Goal: Use online tool/utility

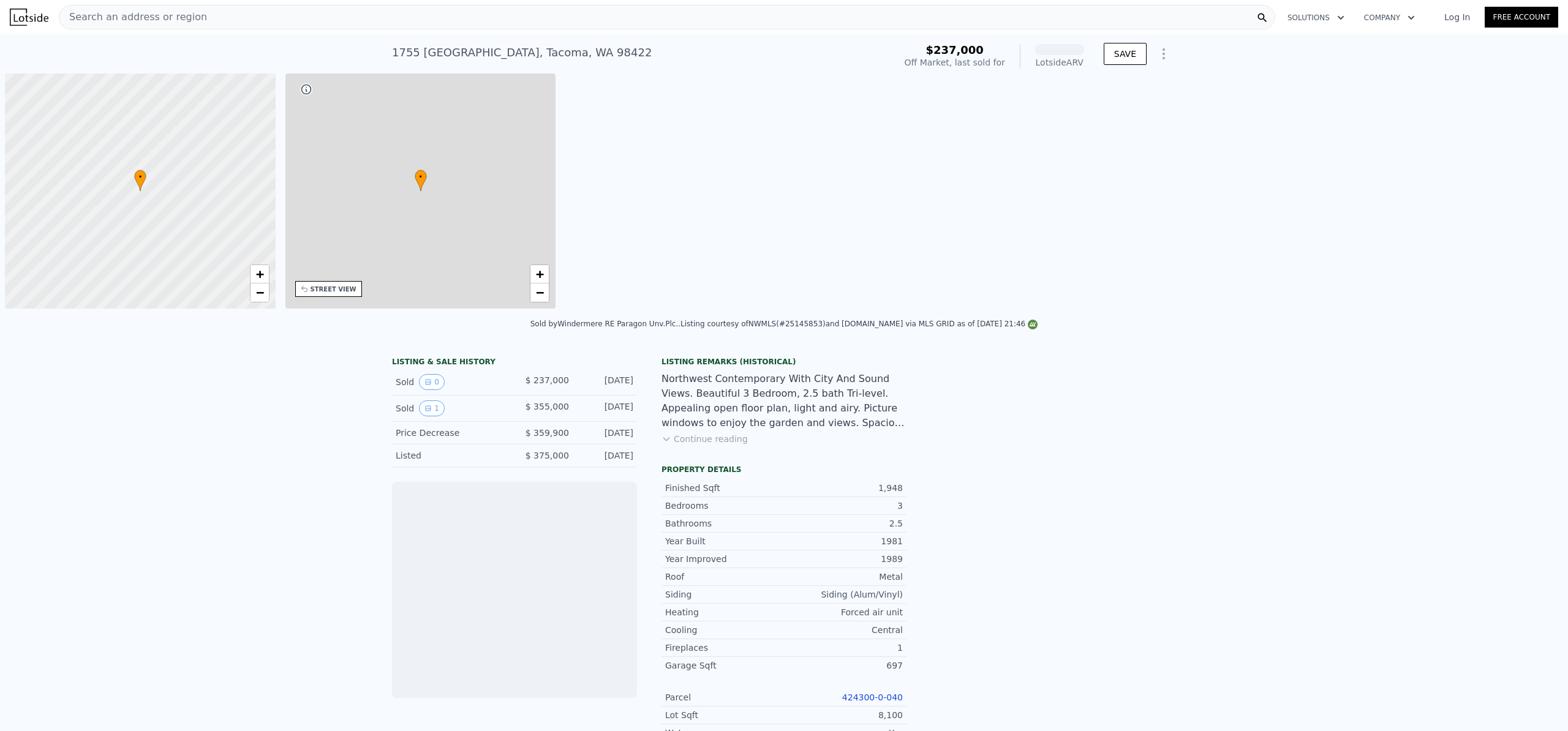
scroll to position [0, 5]
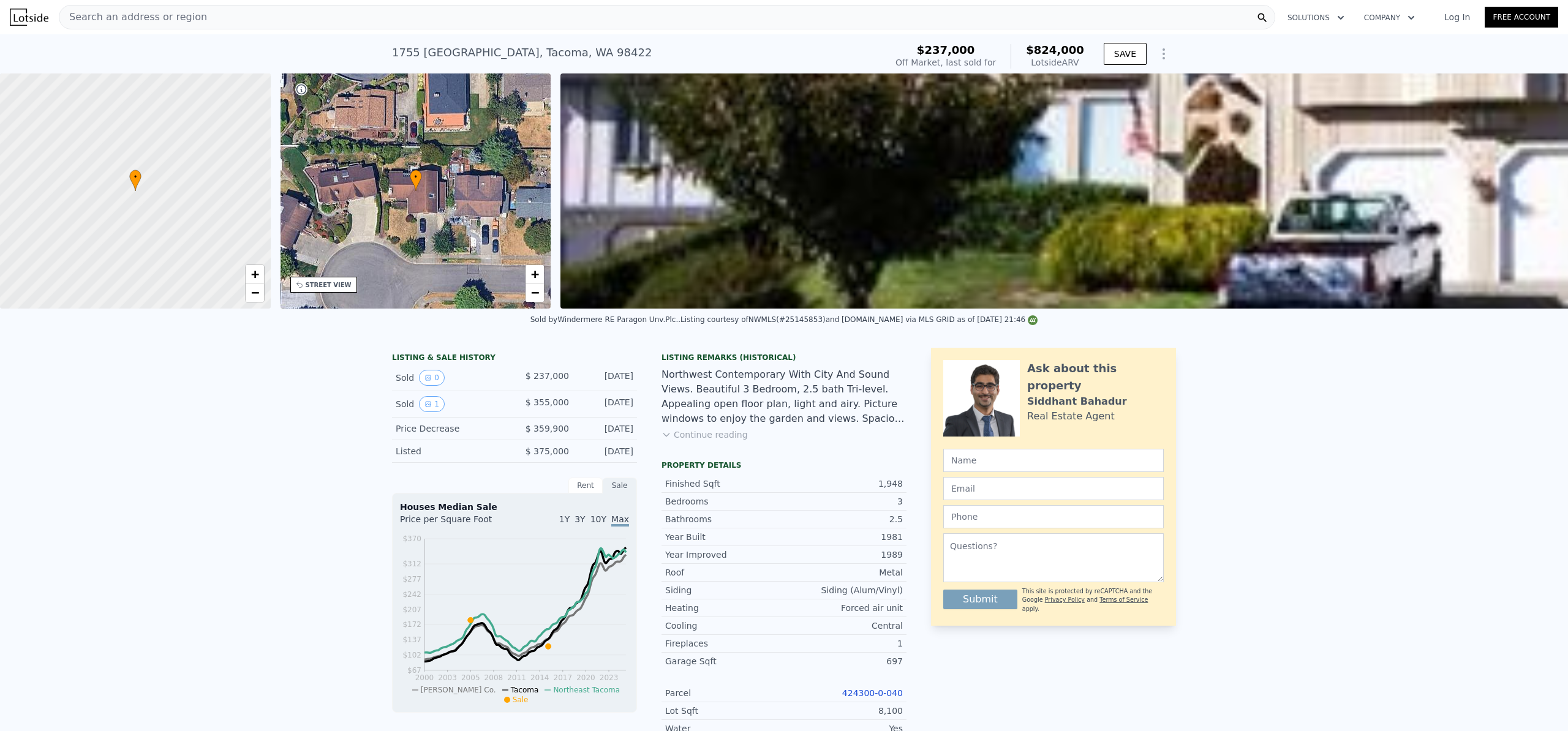
click at [124, 15] on span "Search an address or region" at bounding box center [133, 16] width 148 height 15
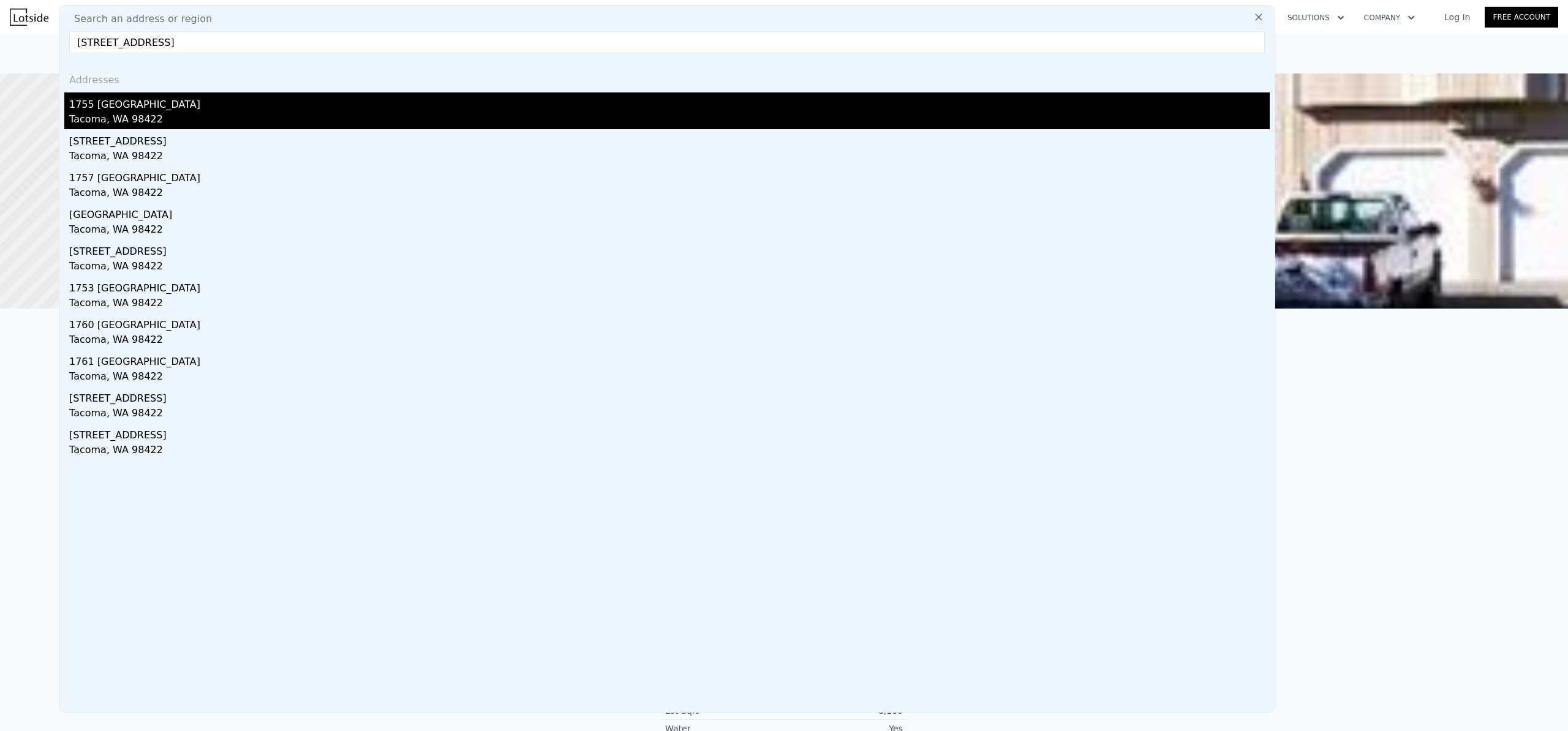
type input "1755 57th St NE, Tacoma, WA 98422"
click at [109, 112] on div "Tacoma, WA 98422" at bounding box center [669, 121] width 1200 height 17
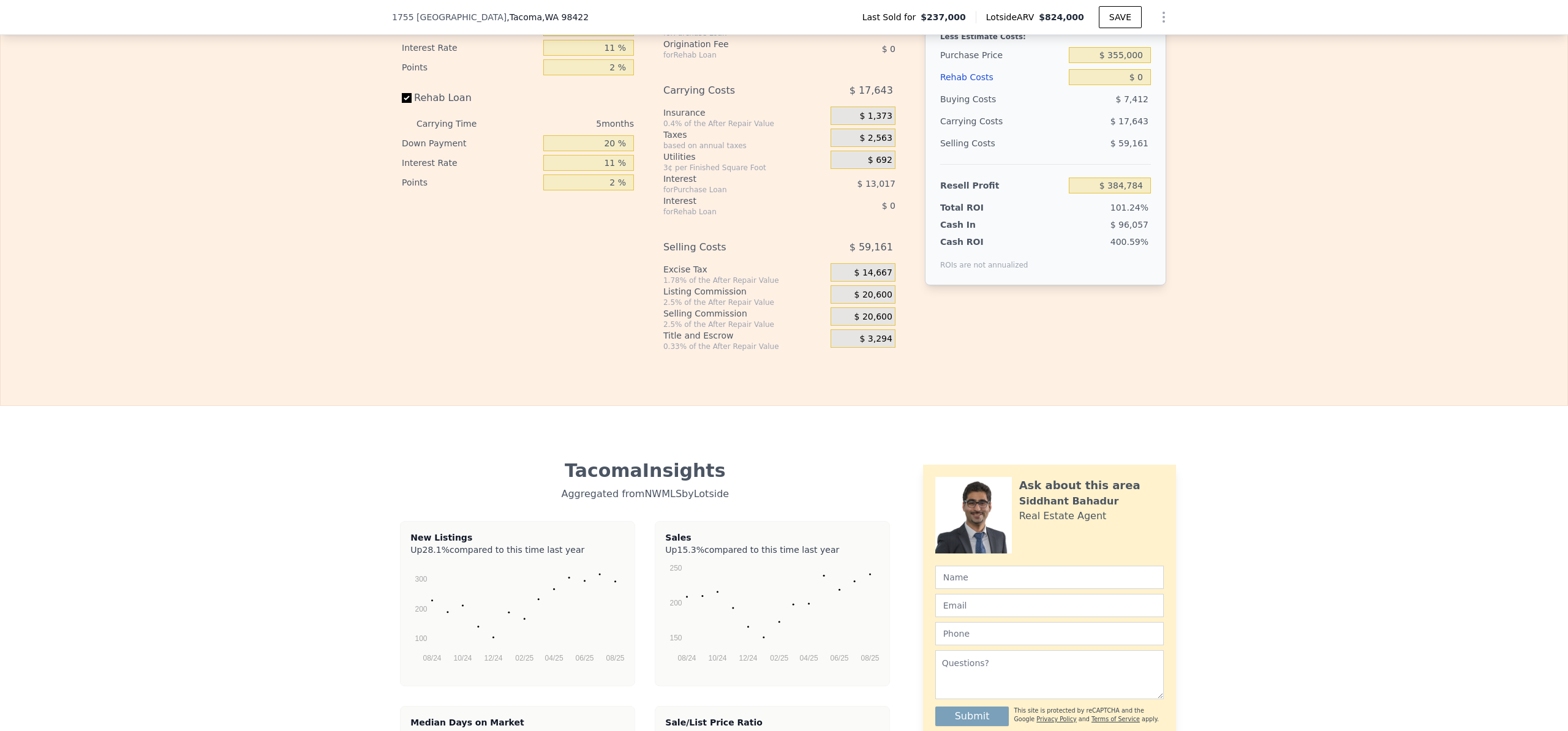
scroll to position [1683, 0]
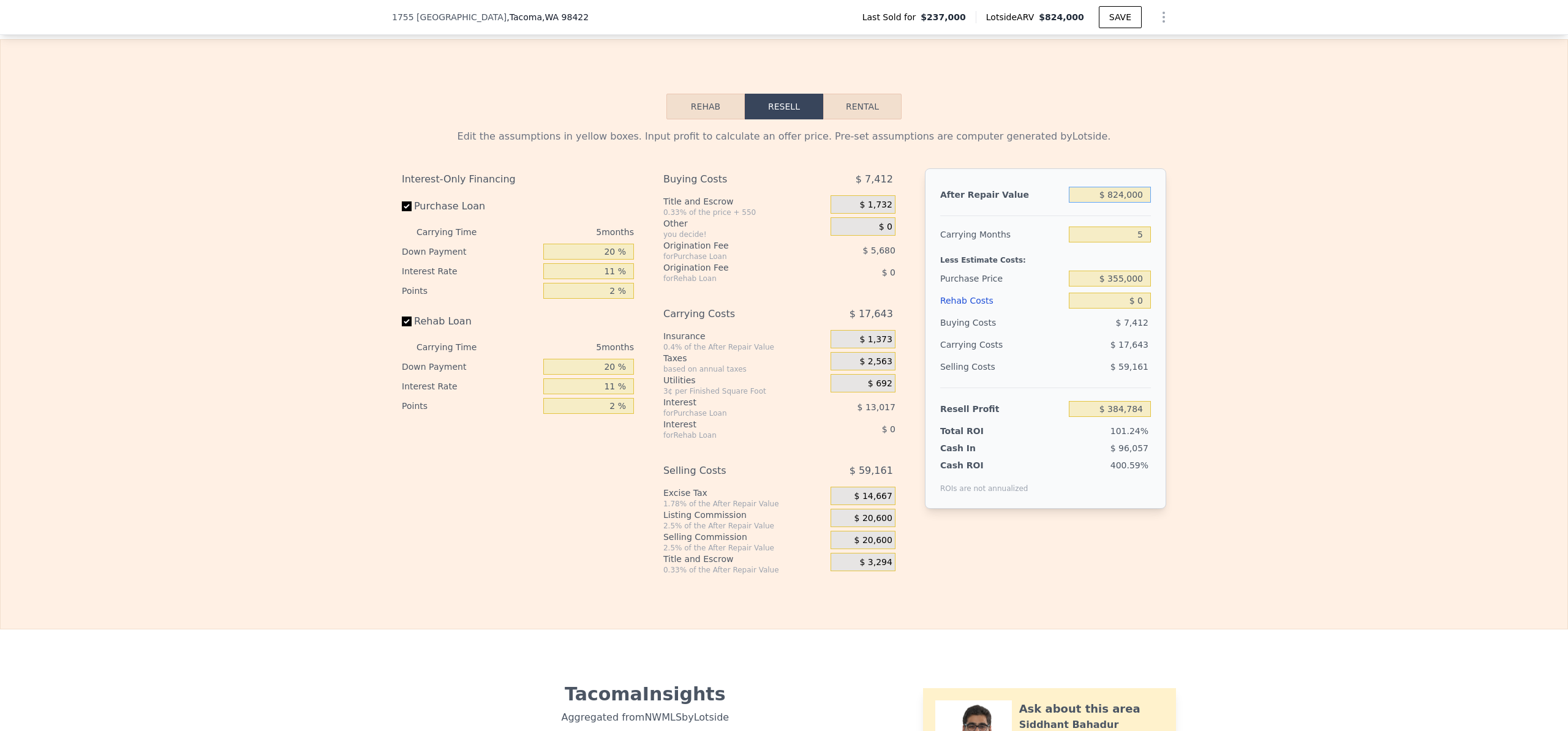
click at [1115, 203] on input "$ 824,000" at bounding box center [1110, 194] width 82 height 16
type input "$ 24,000"
type input "-$ 356,979"
type input "$ 724,000"
type input "$ 292,063"
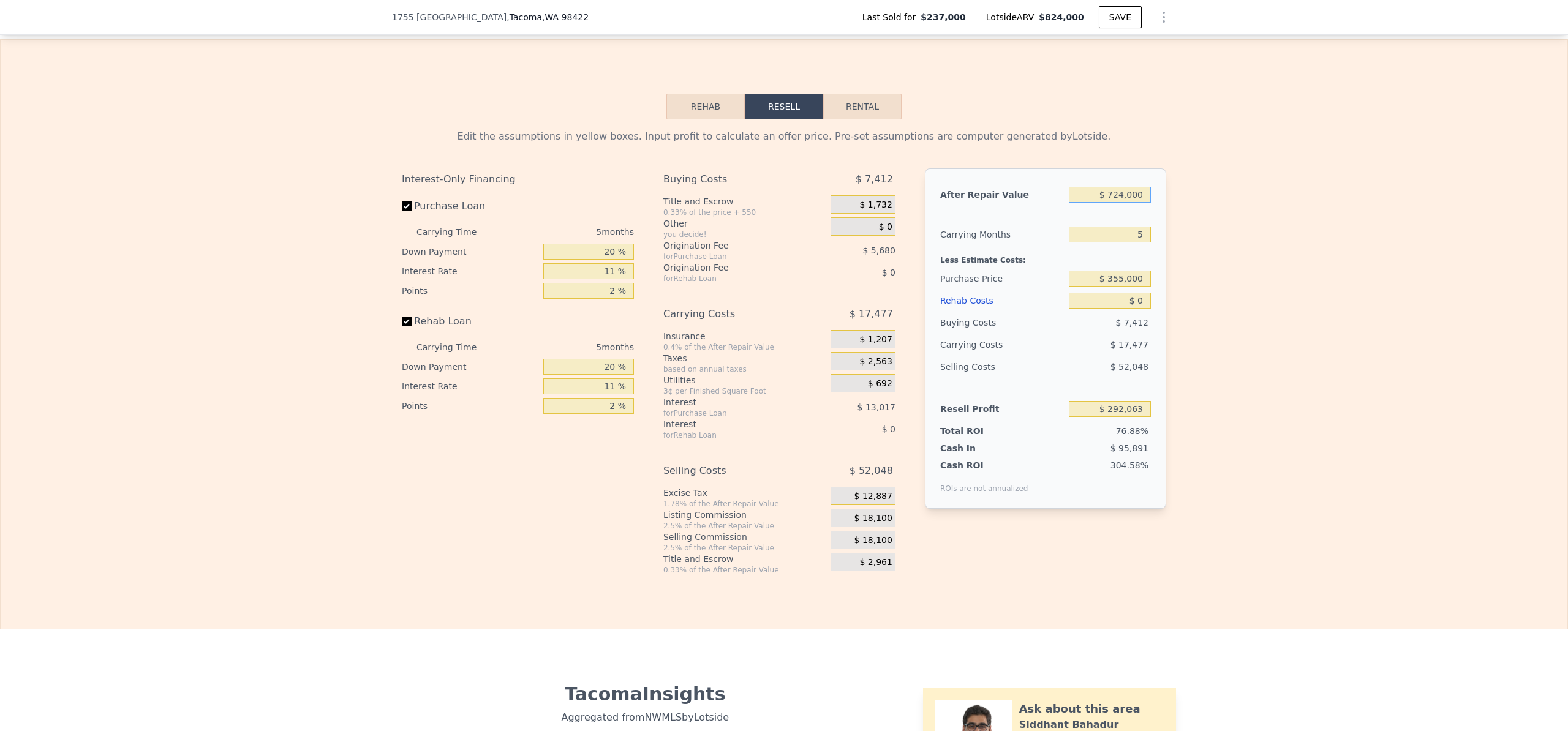
type input "$ 72,000"
type input "-$ 312,474"
type input "$ 7,000"
type input "-$ 372,742"
type input "$ 70,000"
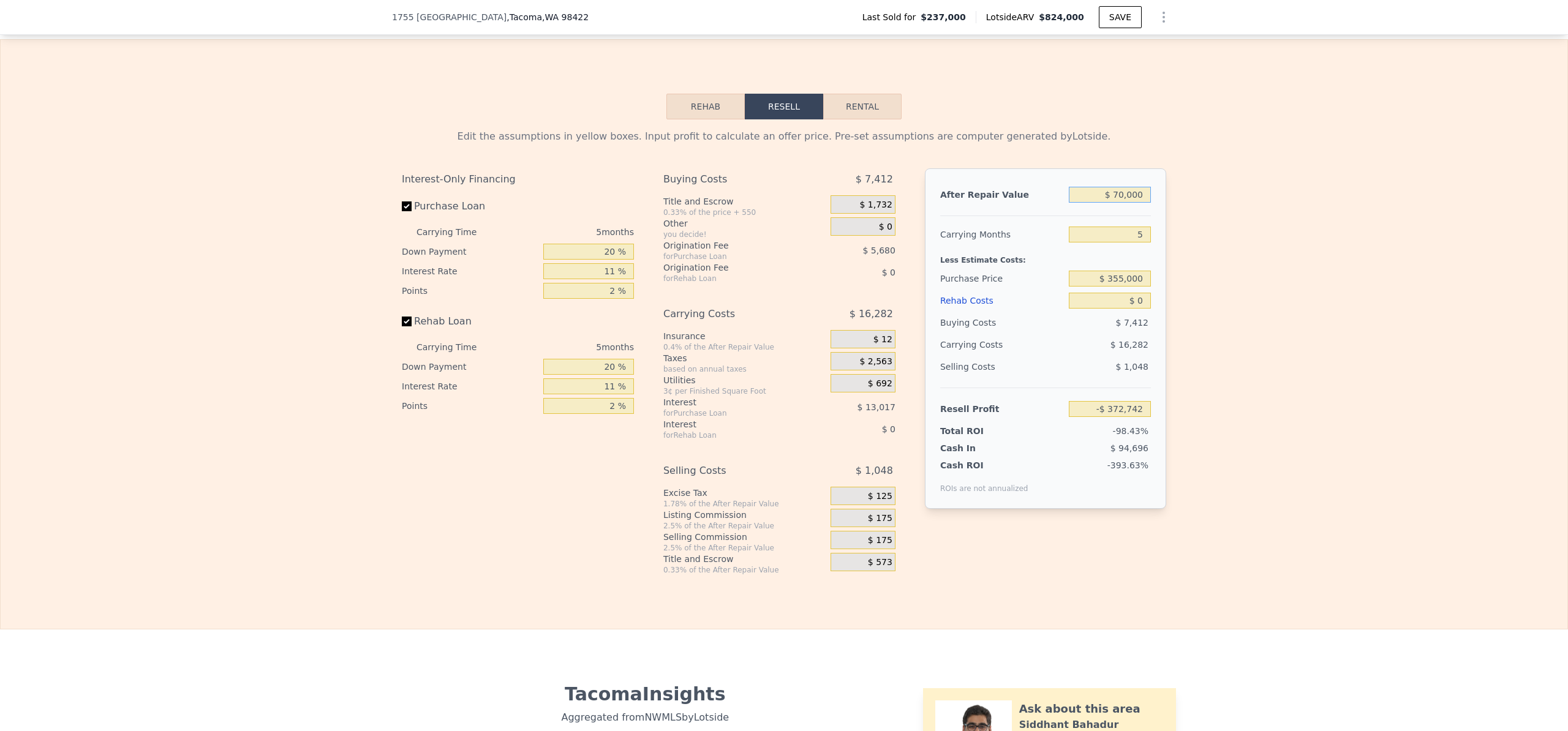
type input "-$ 314,328"
type input "$ 700,000"
type input "$ 269,810"
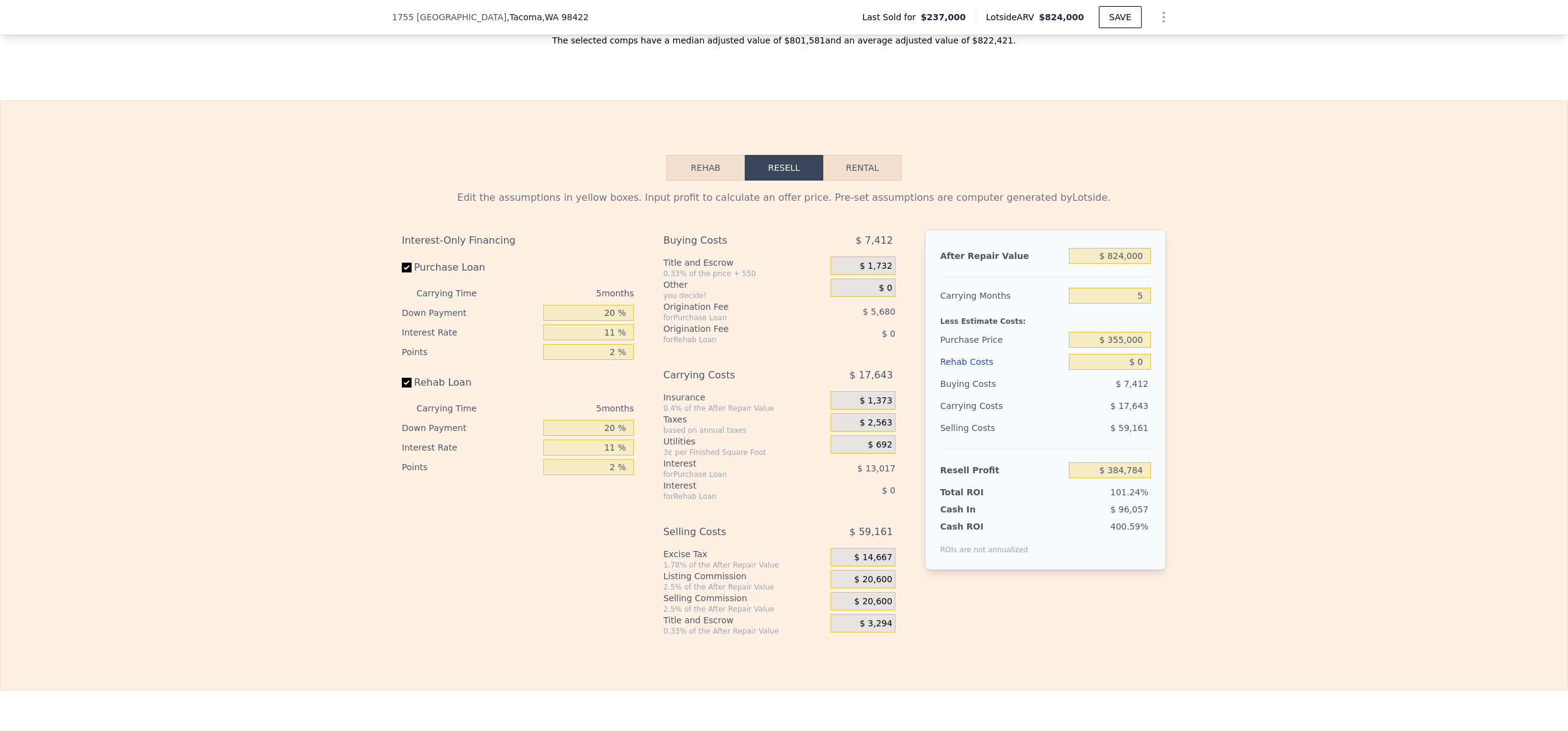
scroll to position [1622, 0]
click at [1111, 263] on input "$ 824,000" at bounding box center [1110, 255] width 82 height 16
type input "$ 24,000"
type input "-$ 356,979"
type input "$ 724,000"
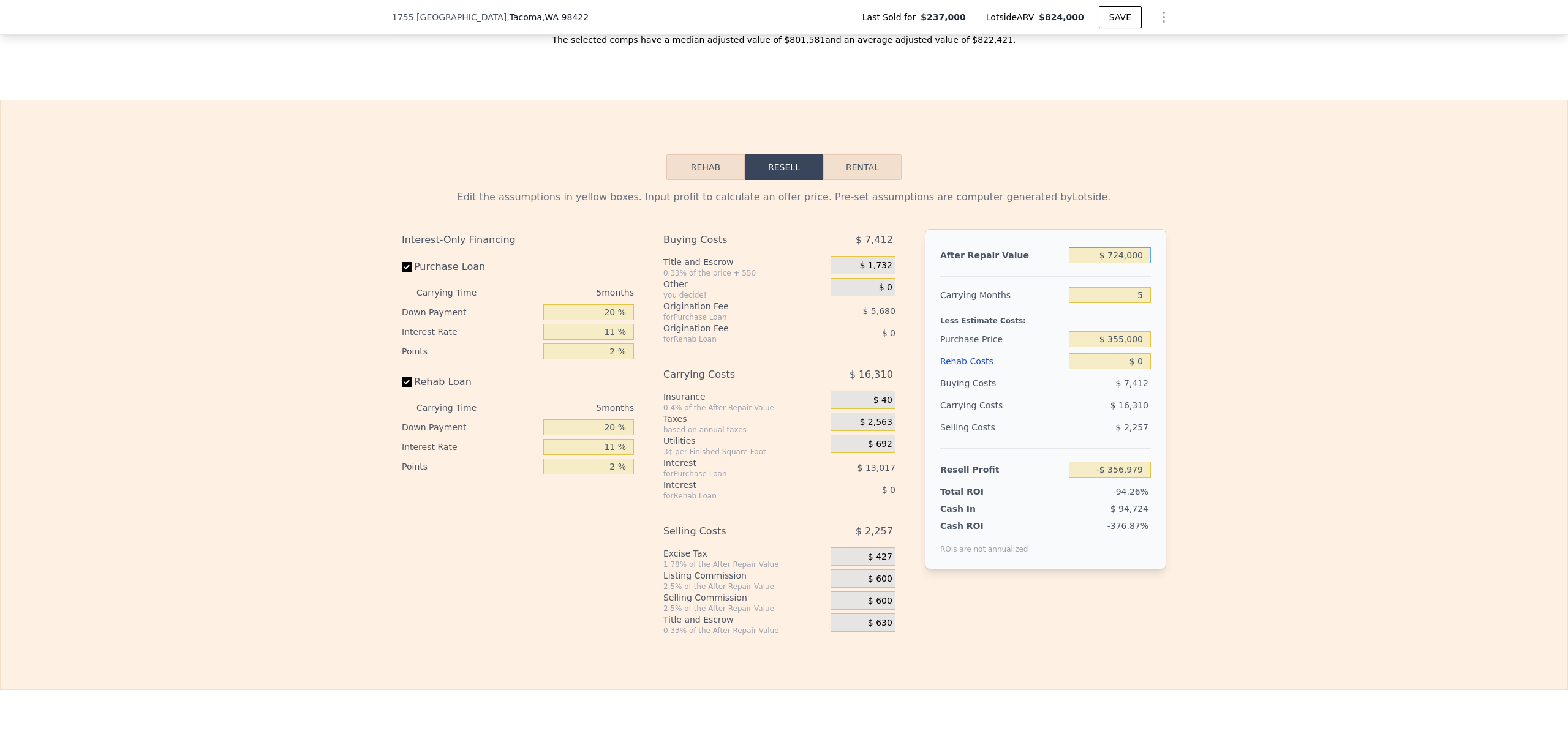
type input "$ 292,063"
type input "$ 724,000"
click at [1112, 347] on input "$ 355,000" at bounding box center [1110, 339] width 82 height 16
click at [1133, 369] on input "$ 0" at bounding box center [1110, 361] width 82 height 16
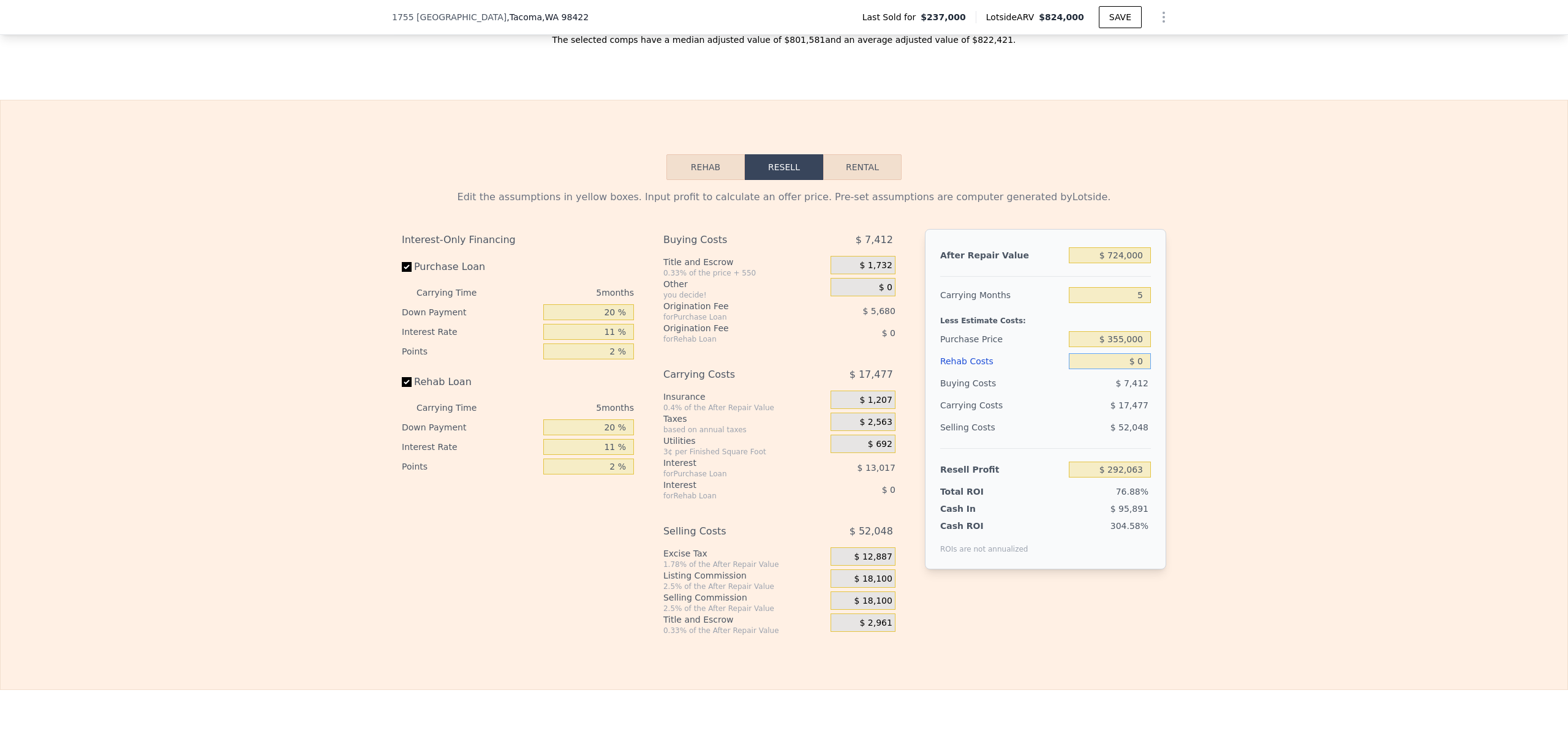
type input "$ 1"
type input "$ 292,062"
type input "$ 15"
type input "$ 292,048"
type input "$ 150"
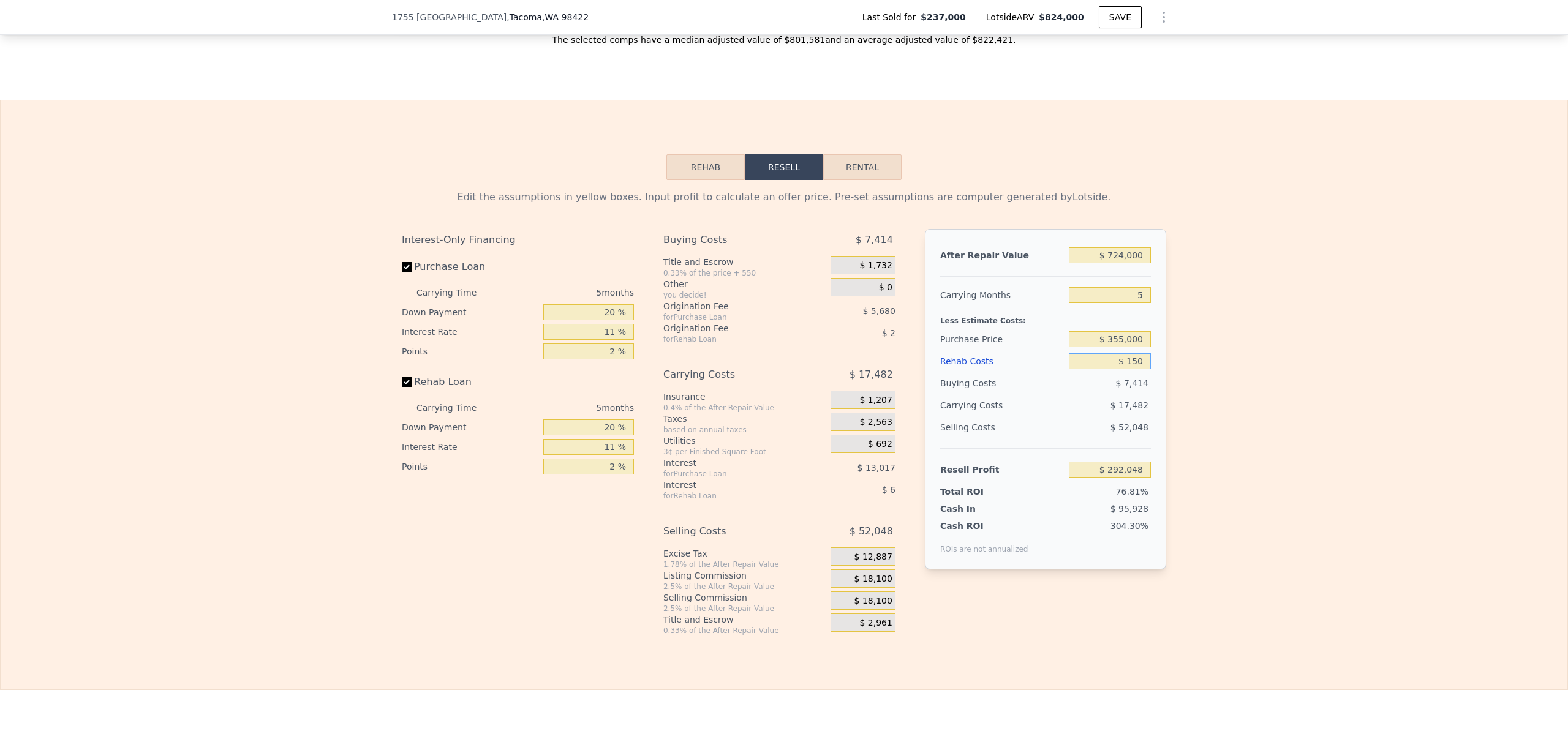
type input "$ 291,906"
type input "$ 15"
type input "$ 292,048"
type input "$ 1"
type input "$ 292,062"
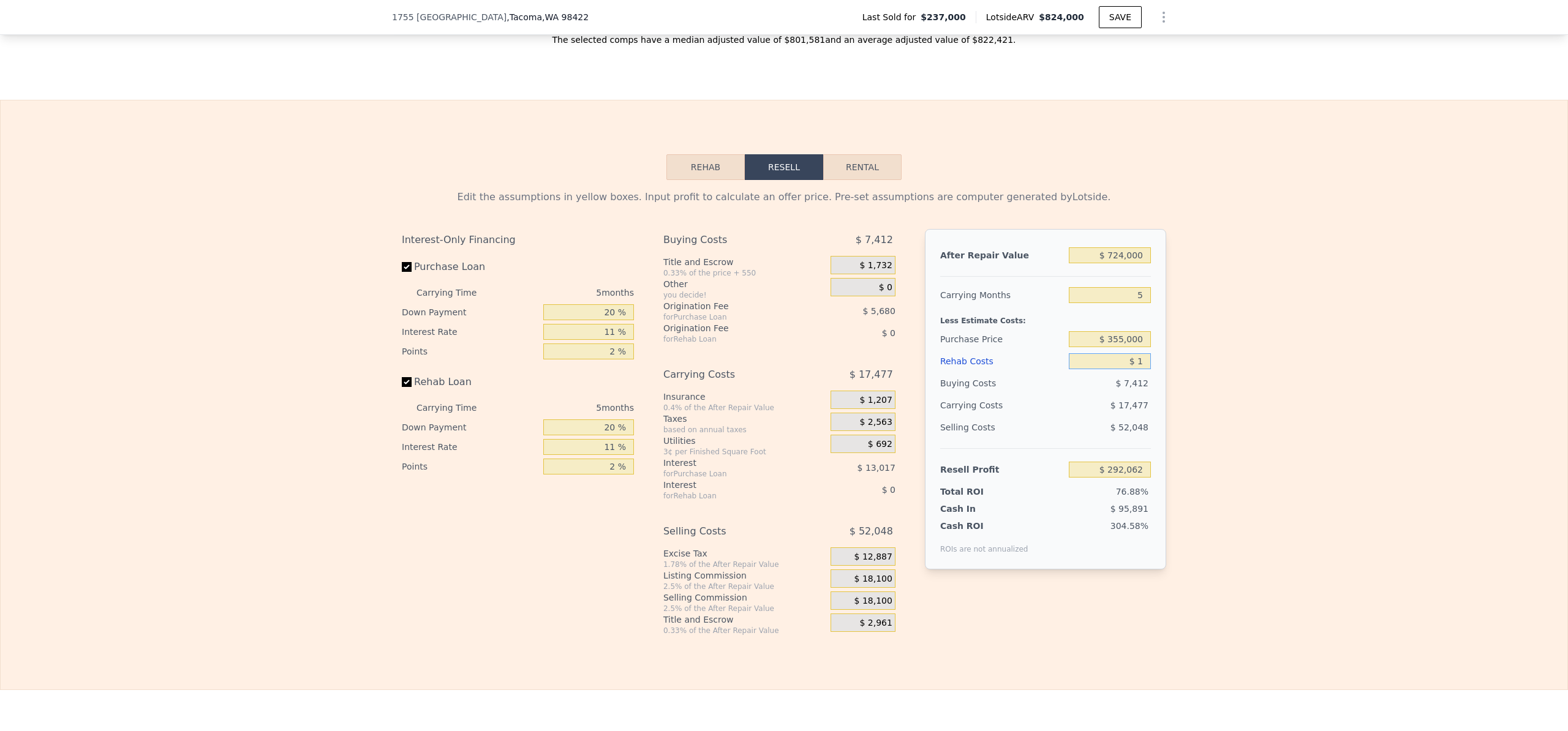
type input "$ 10"
type input "$ 292,053"
type input "$ 100"
type input "$ 291,956"
type input "$ 1,000"
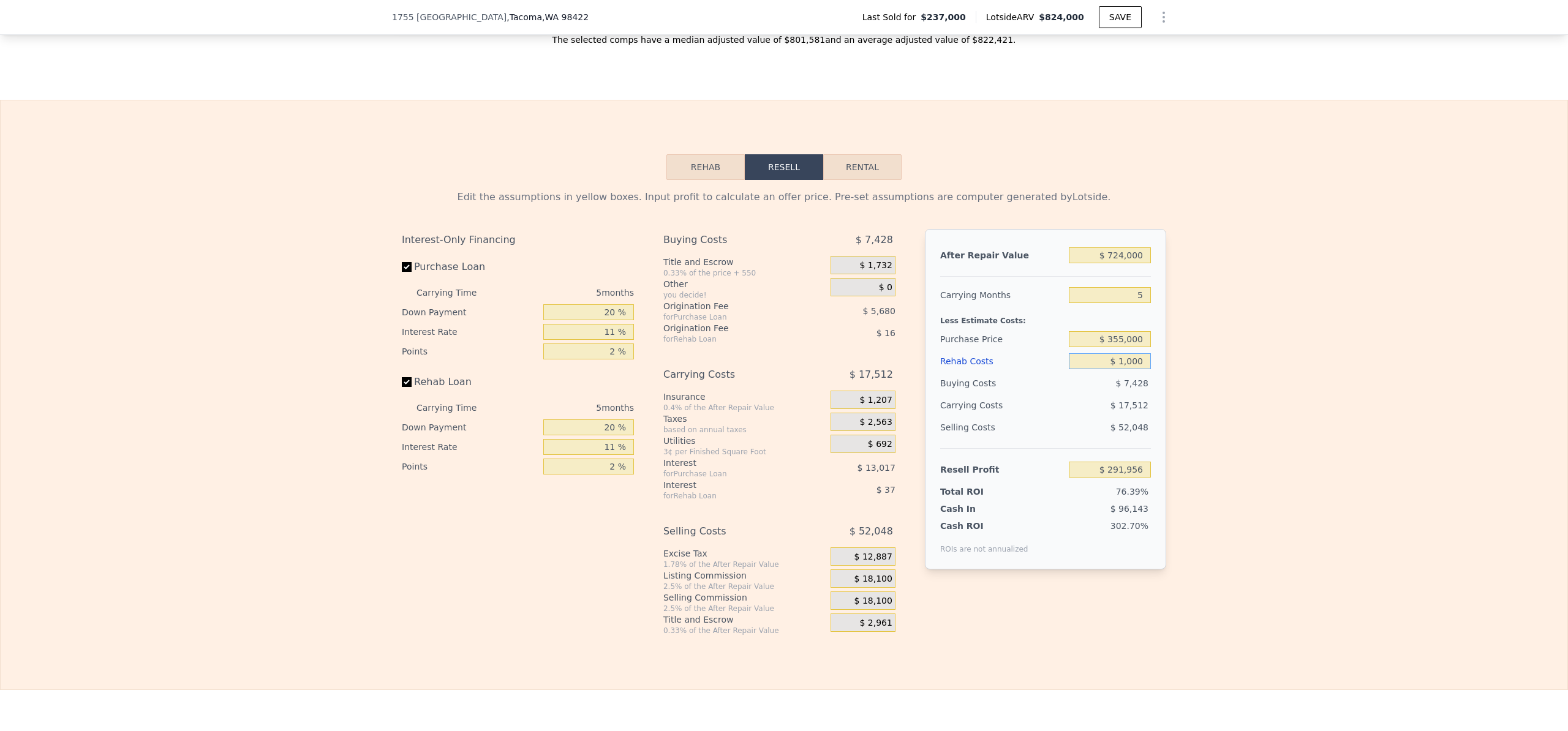
type input "$ 291,012"
type input "$ 10,000"
type input "$ 281,538"
type input "$ 100,000"
type input "$ 186,798"
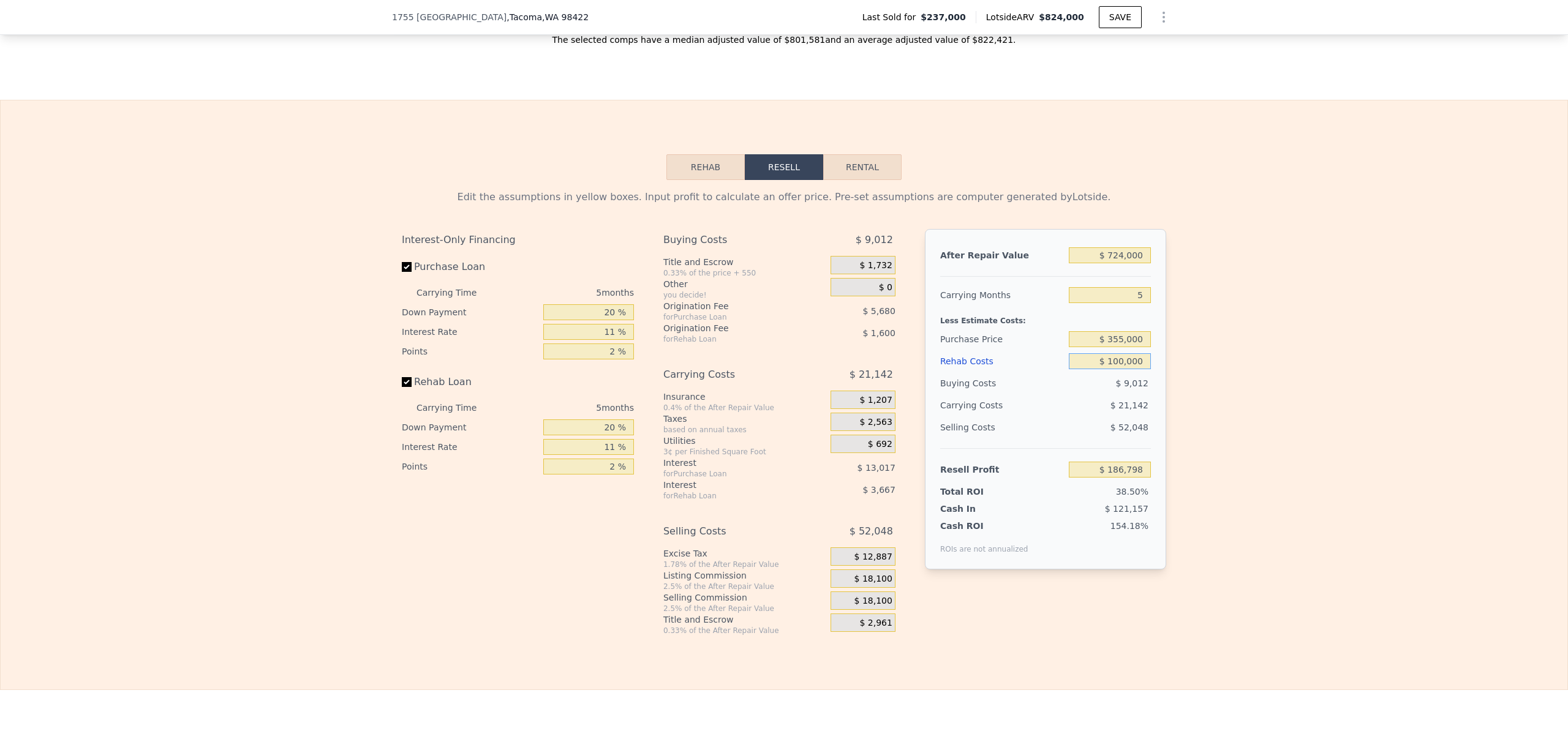
type input "$ 100,000"
drag, startPoint x: 1113, startPoint y: 357, endPoint x: 1126, endPoint y: 351, distance: 14.3
click at [1113, 347] on input "$ 355,000" at bounding box center [1110, 339] width 82 height 16
click at [1235, 486] on div "Edit the assumptions in yellow boxes. Input profit to calculate an offer price.…" at bounding box center [784, 408] width 1566 height 456
type input "$ 824,000"
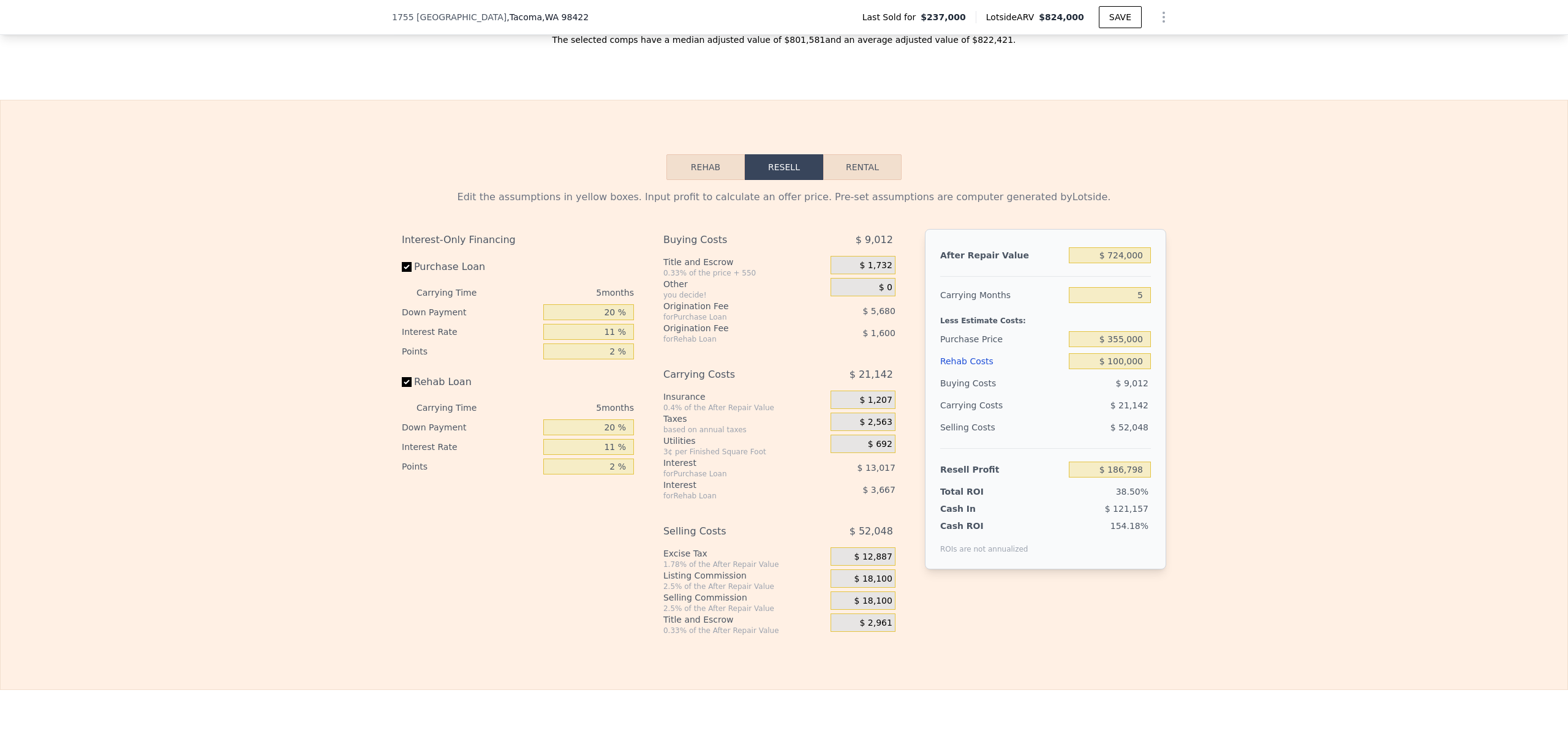
type input "$ 0"
type input "$ 384,784"
drag, startPoint x: 1115, startPoint y: 359, endPoint x: 1107, endPoint y: 359, distance: 8.0
click at [1107, 347] on input "$ 355,000" at bounding box center [1110, 339] width 82 height 16
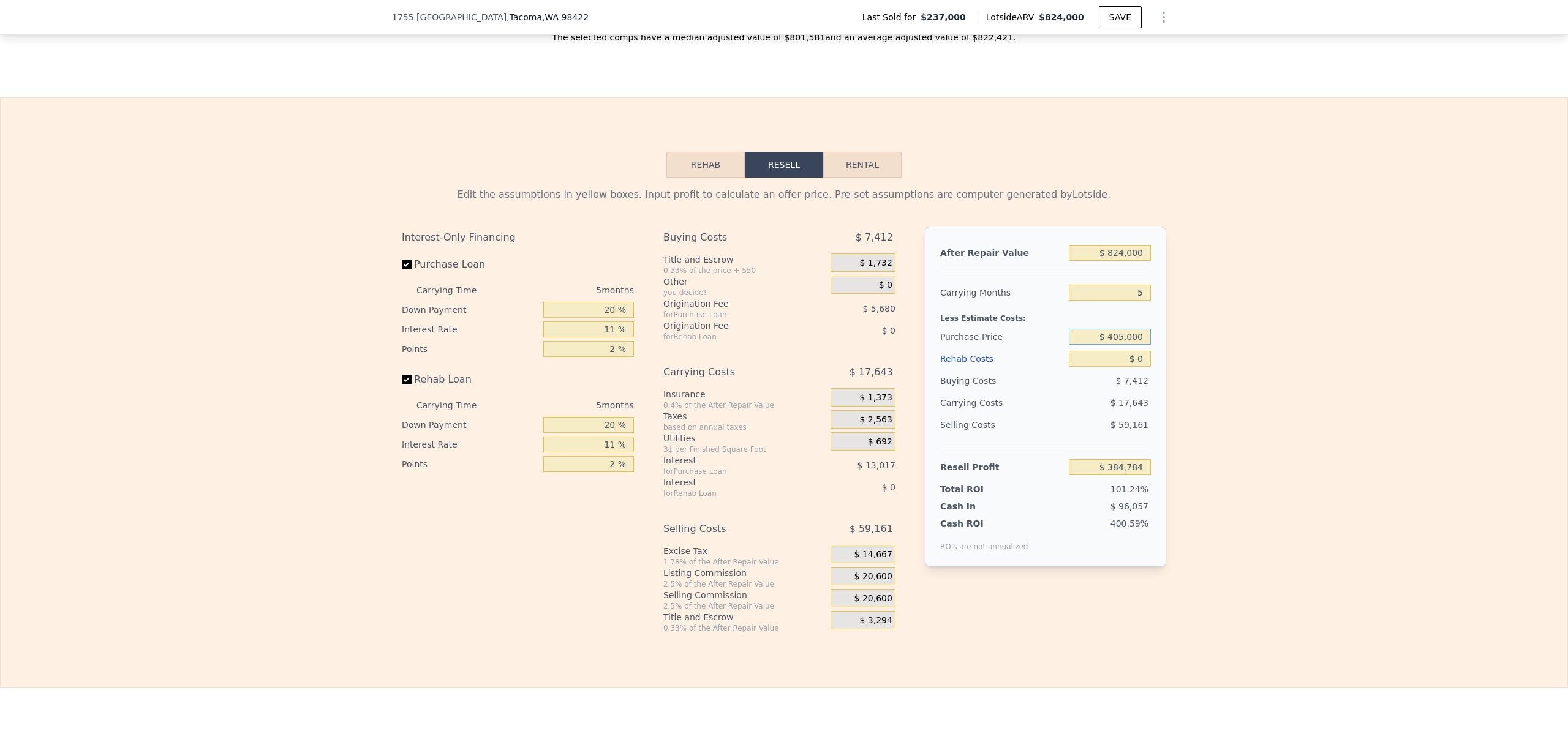
type input "$ 405,000"
click at [1230, 398] on div "Edit the assumptions in yellow boxes. Input profit to calculate an offer price.…" at bounding box center [784, 405] width 1566 height 456
type input "$ 331,982"
click at [1105, 261] on input "$ 824,000" at bounding box center [1110, 253] width 82 height 16
type input "$ 724,000"
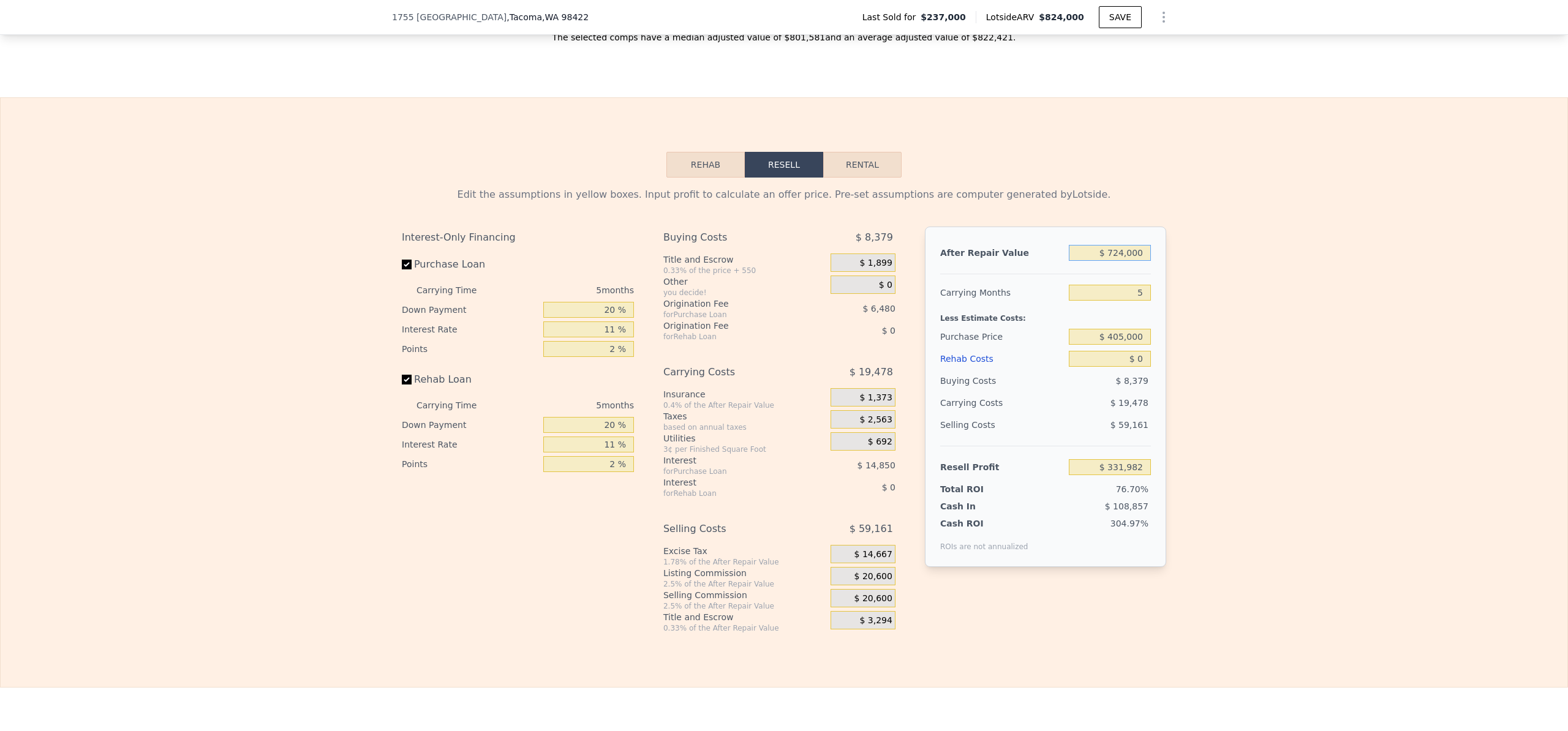
type input "$ 239,261"
type input "$ 724,000"
click at [1199, 338] on div "Edit the assumptions in yellow boxes. Input profit to calculate an offer price.…" at bounding box center [784, 405] width 1566 height 456
click at [1141, 364] on input "$ 0" at bounding box center [1110, 357] width 82 height 16
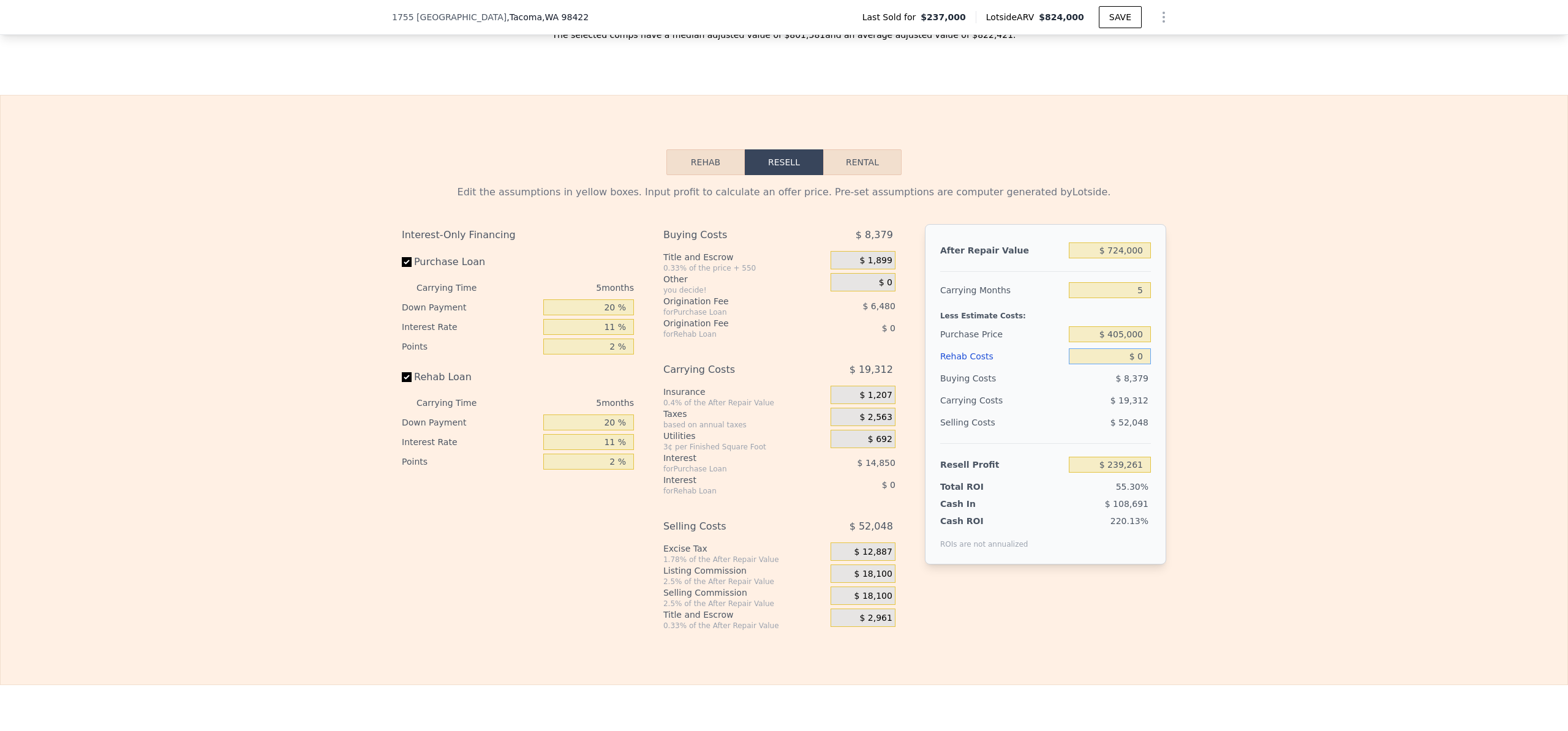
click at [1141, 364] on input "$ 0" at bounding box center [1110, 357] width 82 height 16
type input "$ 1"
type input "$ 239,260"
type input "$ 15"
type input "$ 239,246"
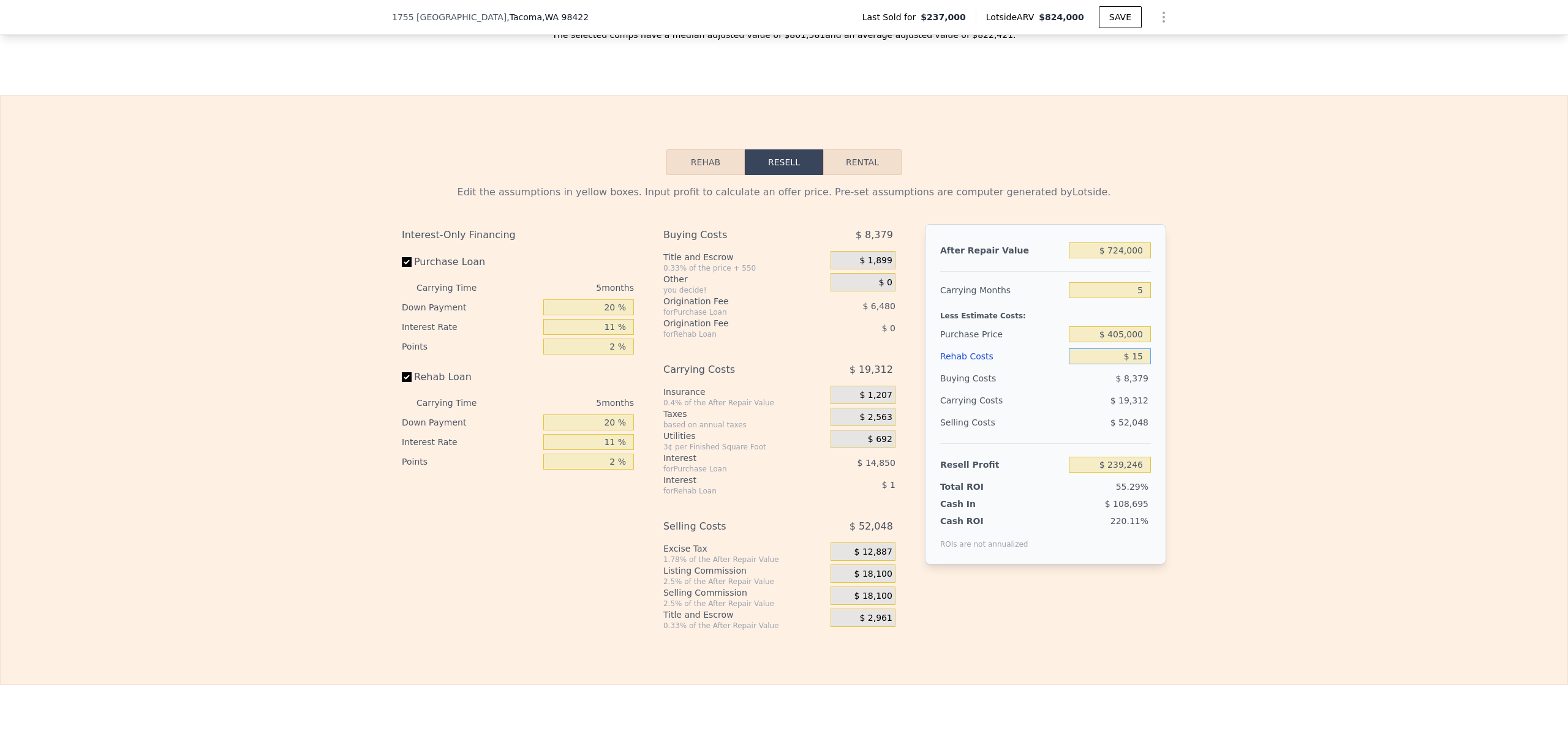
type input "$ 150"
type input "$ 239,104"
type input "$ 1,500"
type input "$ 237,682"
type input "$ 15,000"
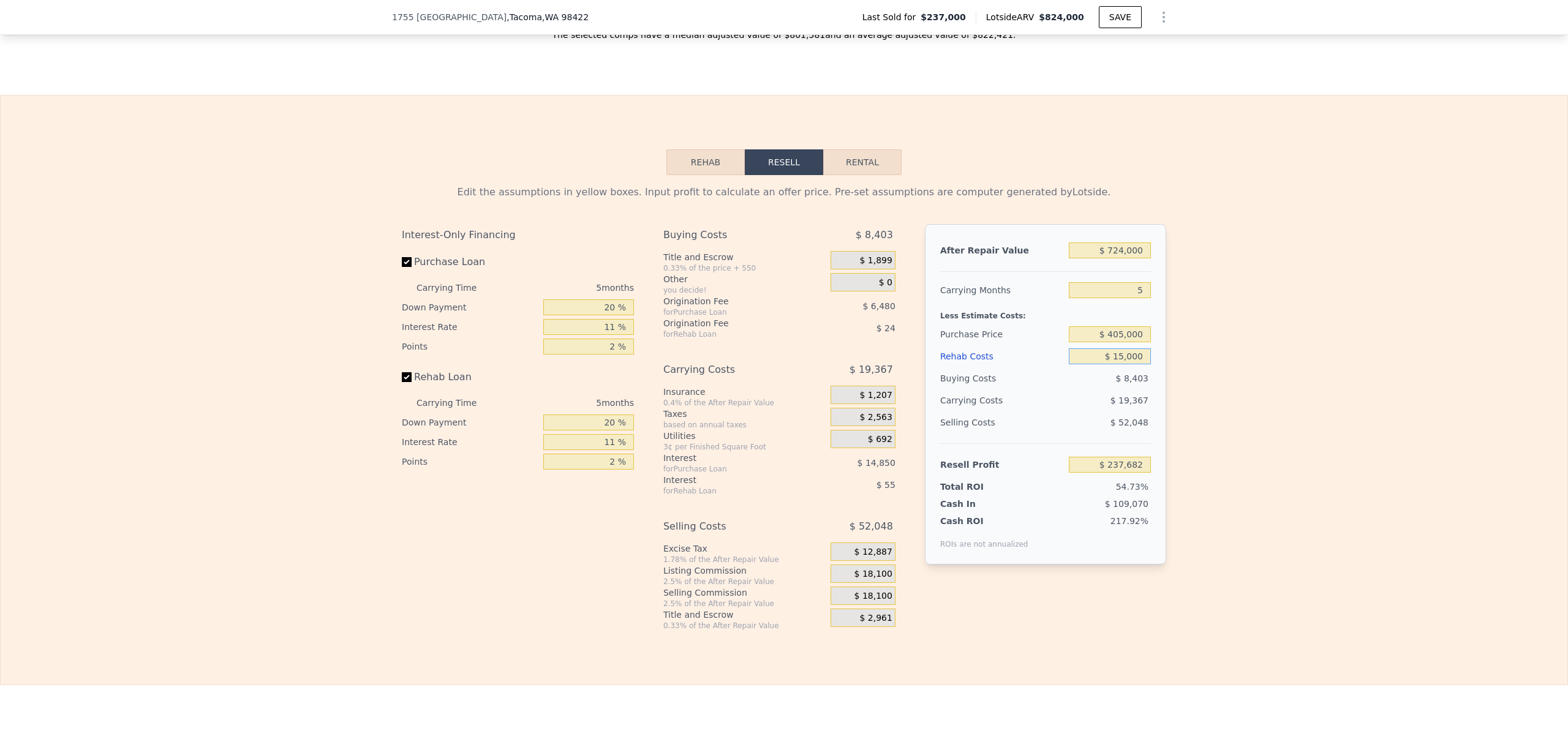
type input "$ 223,471"
type input "$ 150,000"
type input "$ 81,361"
type input "$ 150,000"
click at [1198, 445] on div "Edit the assumptions in yellow boxes. Input profit to calculate an offer price.…" at bounding box center [784, 403] width 1566 height 456
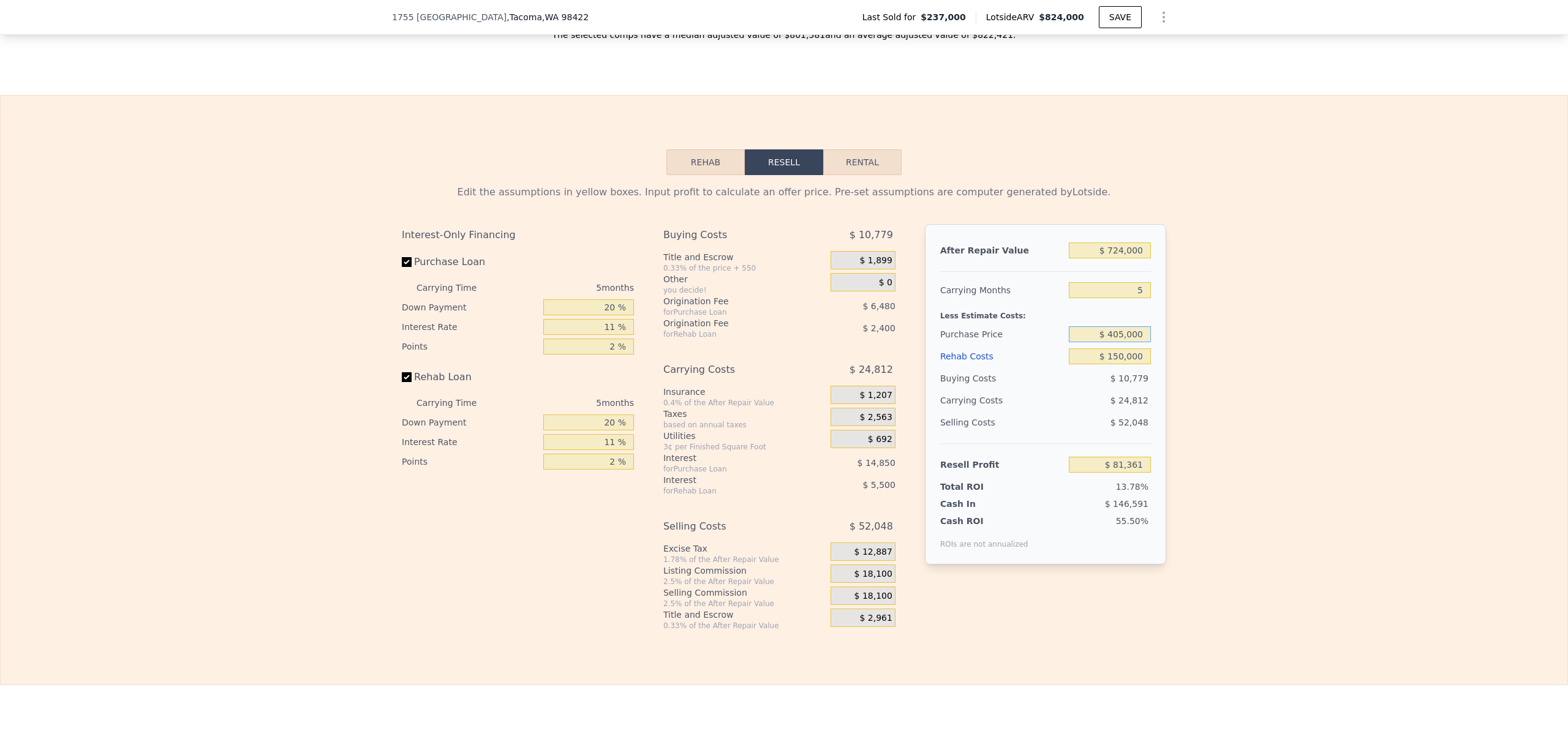
drag, startPoint x: 1119, startPoint y: 354, endPoint x: 1106, endPoint y: 354, distance: 13.0
click at [1106, 342] on input "$ 405,000" at bounding box center [1110, 334] width 82 height 16
type input "$ 350,000"
click at [1167, 402] on div "Edit the assumptions in yellow boxes. Input profit to calculate an offer price.…" at bounding box center [783, 403] width 784 height 456
type input "$ 139,439"
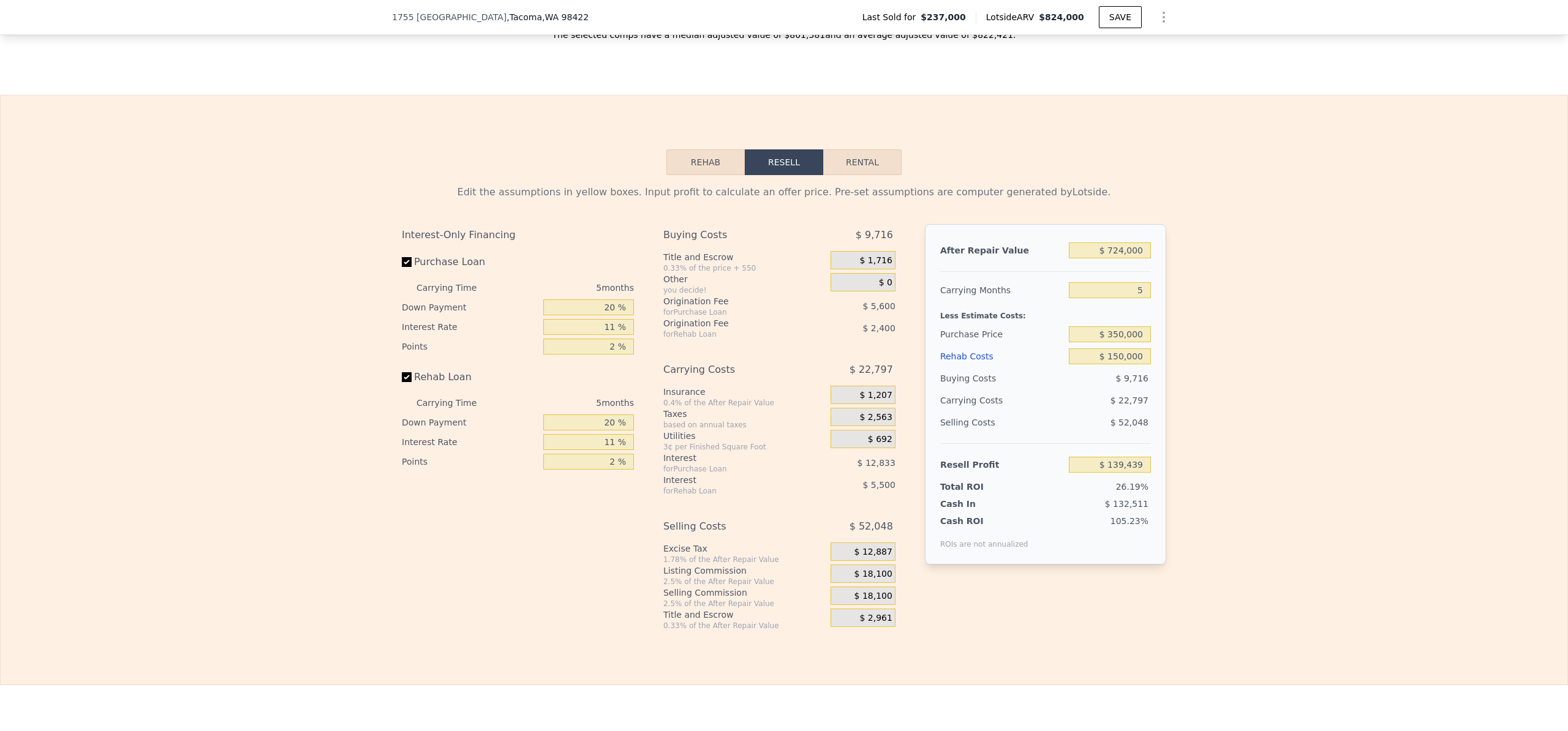
type input "$ 824,000"
type input "$ 0"
type input "$ 384,784"
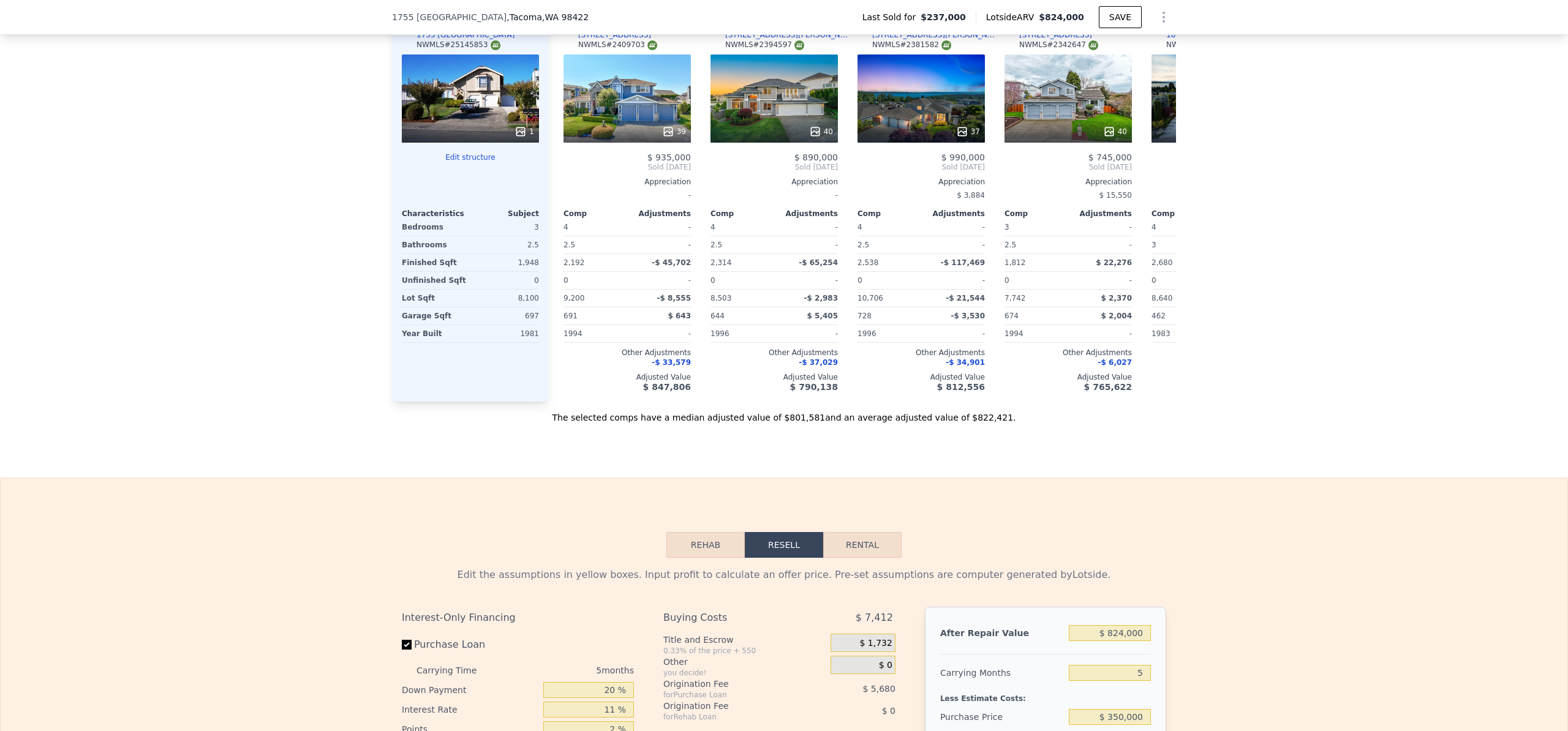
scroll to position [1711, 0]
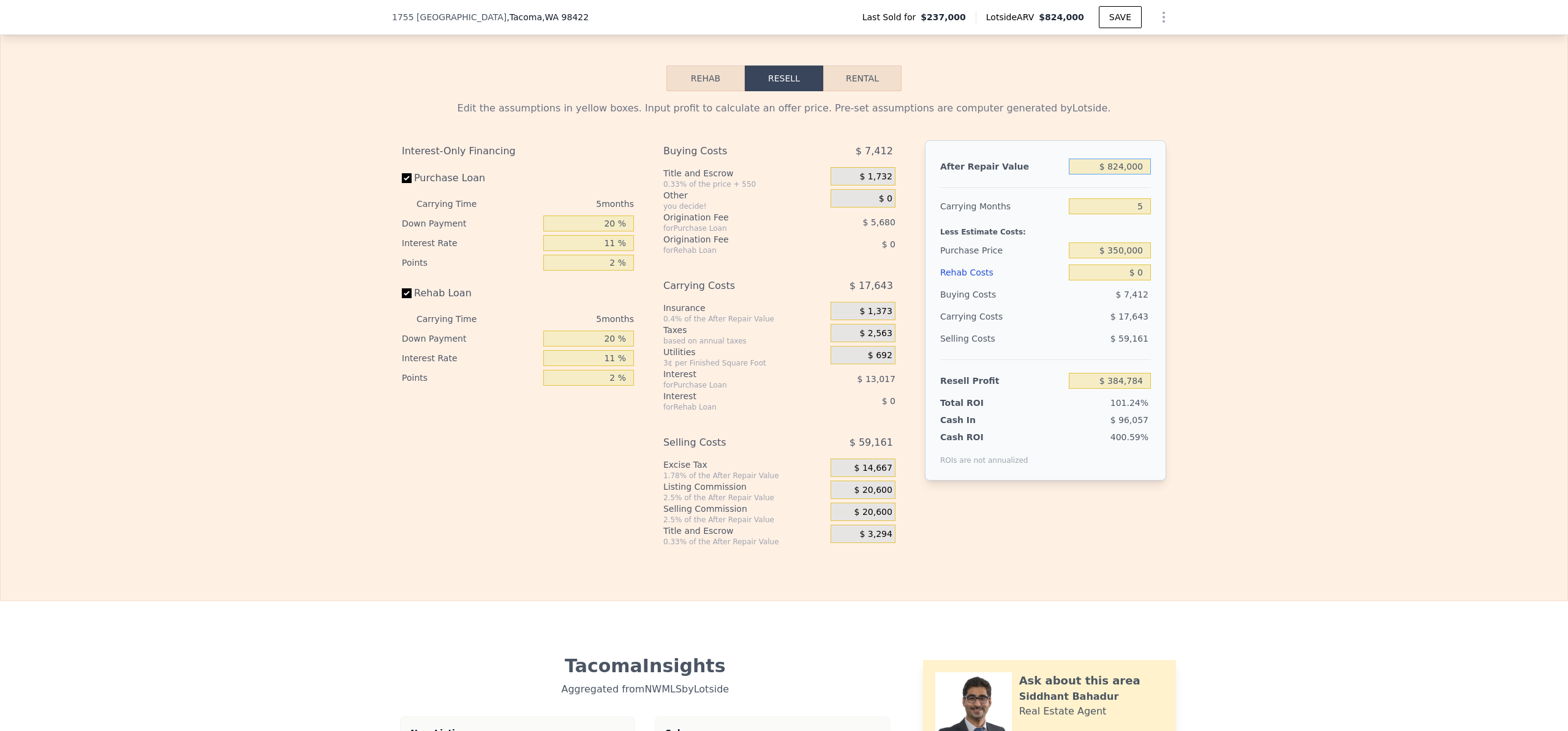
drag, startPoint x: 1119, startPoint y: 184, endPoint x: 1099, endPoint y: 186, distance: 20.1
click at [1099, 174] on input "$ 824,000" at bounding box center [1110, 167] width 82 height 16
type input "$ 6"
type input "-$ 379,226"
type input "$ 60"
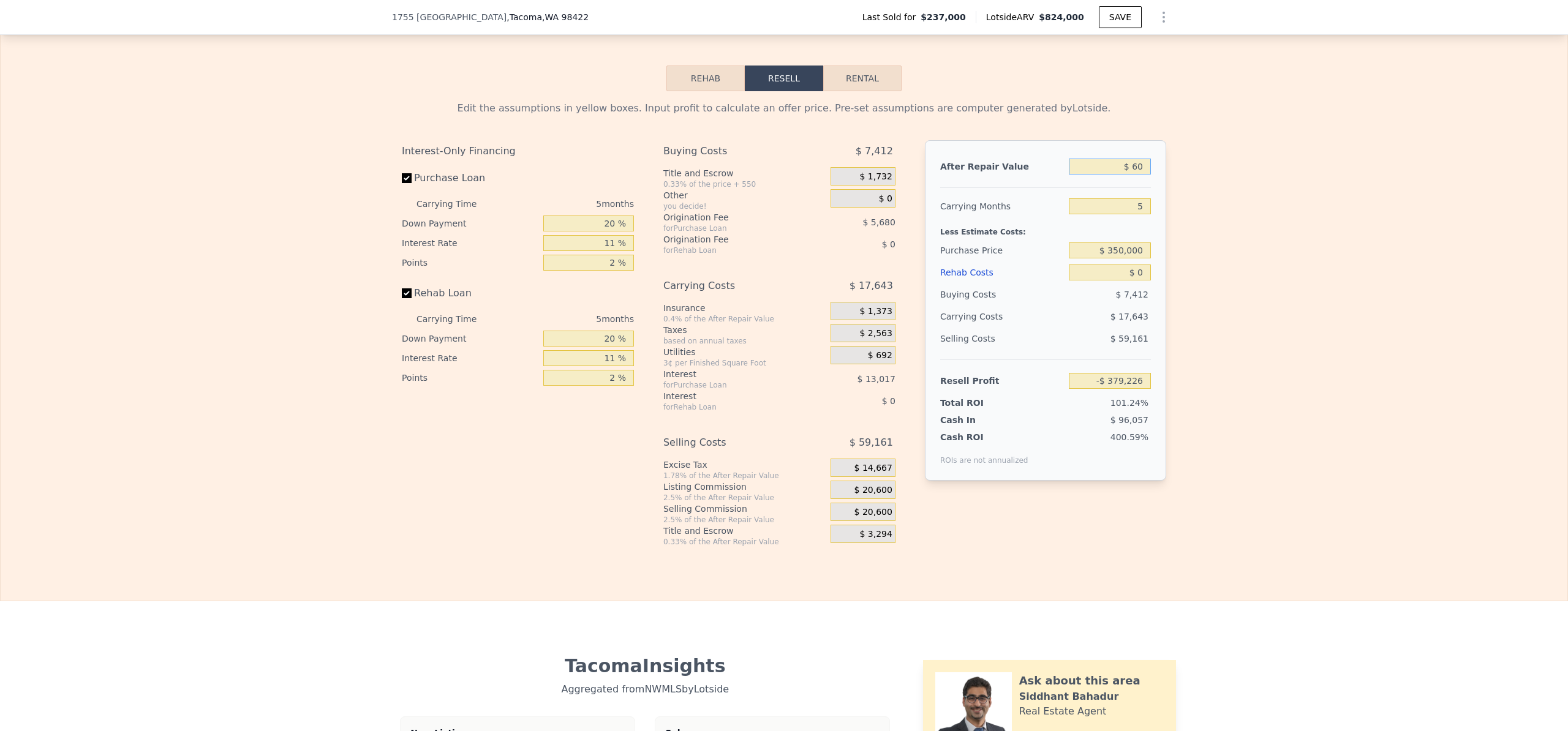
type input "-$ 379,177"
type input "$ 600"
type input "-$ 378,676"
type input "$ 6,000"
type input "-$ 373,669"
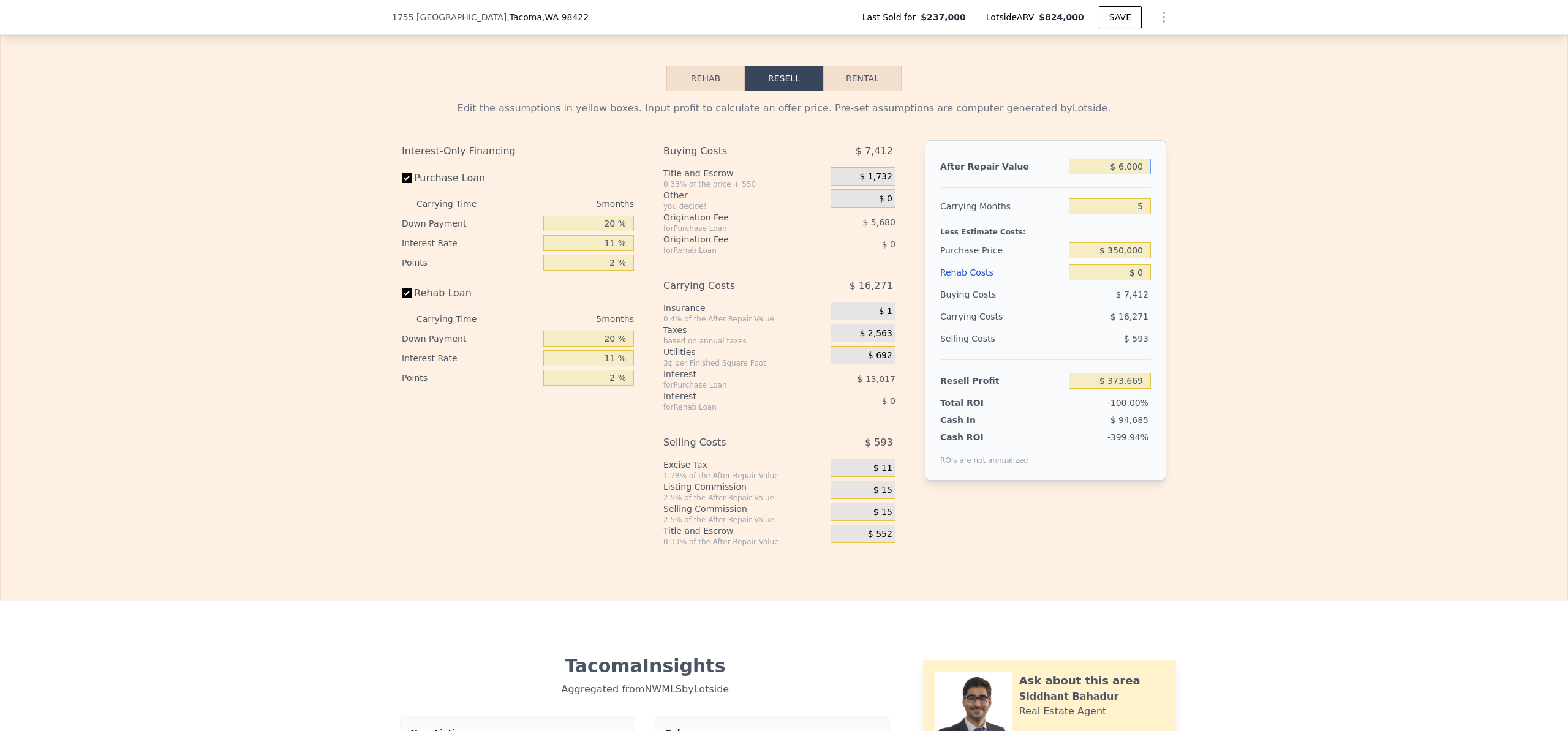
type input "$ 60,000"
type input "-$ 323,600"
type input "$ 600,000"
type input "$ 177,090"
type input "$ 600,000"
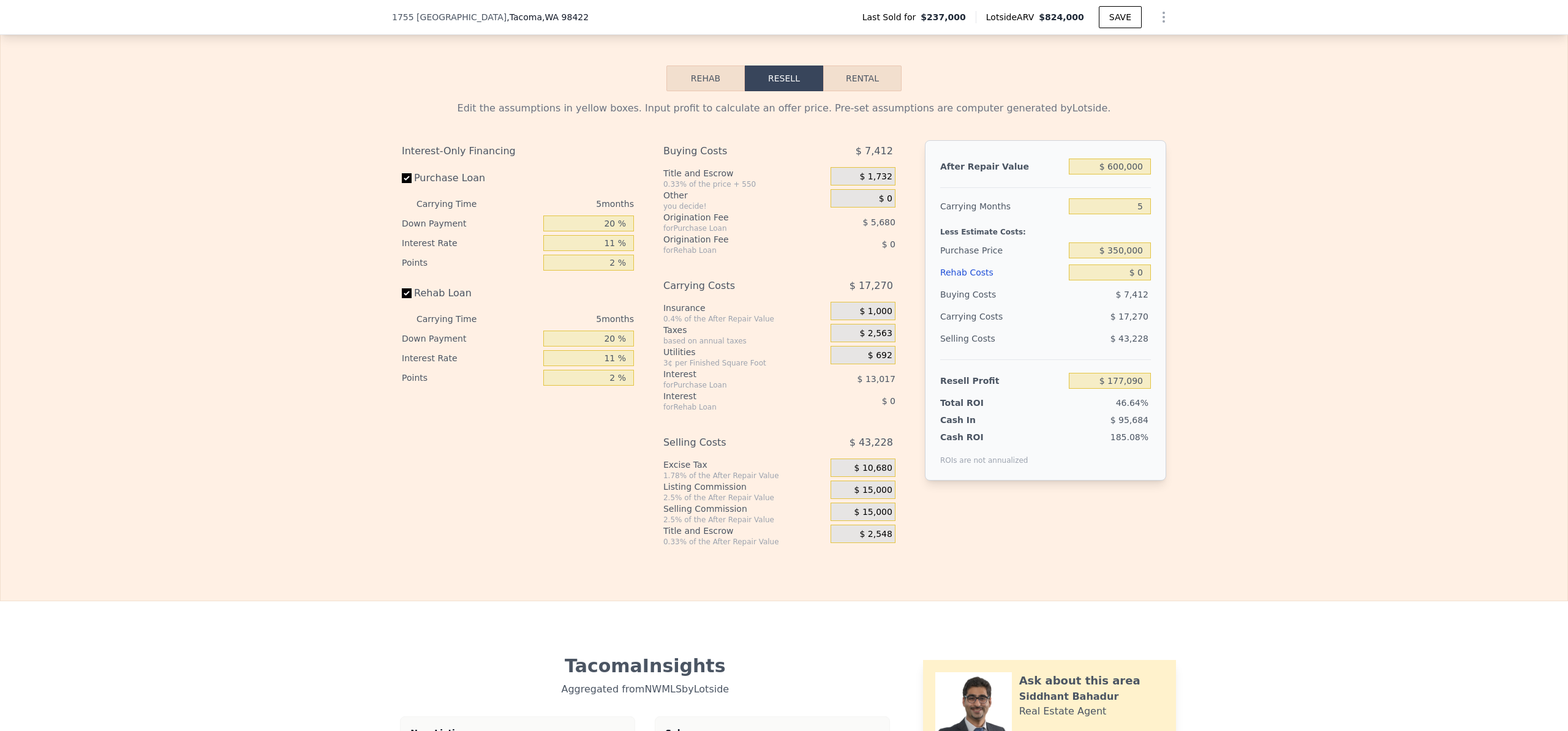
click at [1233, 310] on div "Edit the assumptions in yellow boxes. Input profit to calculate an offer price.…" at bounding box center [784, 319] width 1566 height 456
click at [1135, 280] on input "$ 0" at bounding box center [1110, 272] width 82 height 16
type input "$ 10"
type input "$ 177,080"
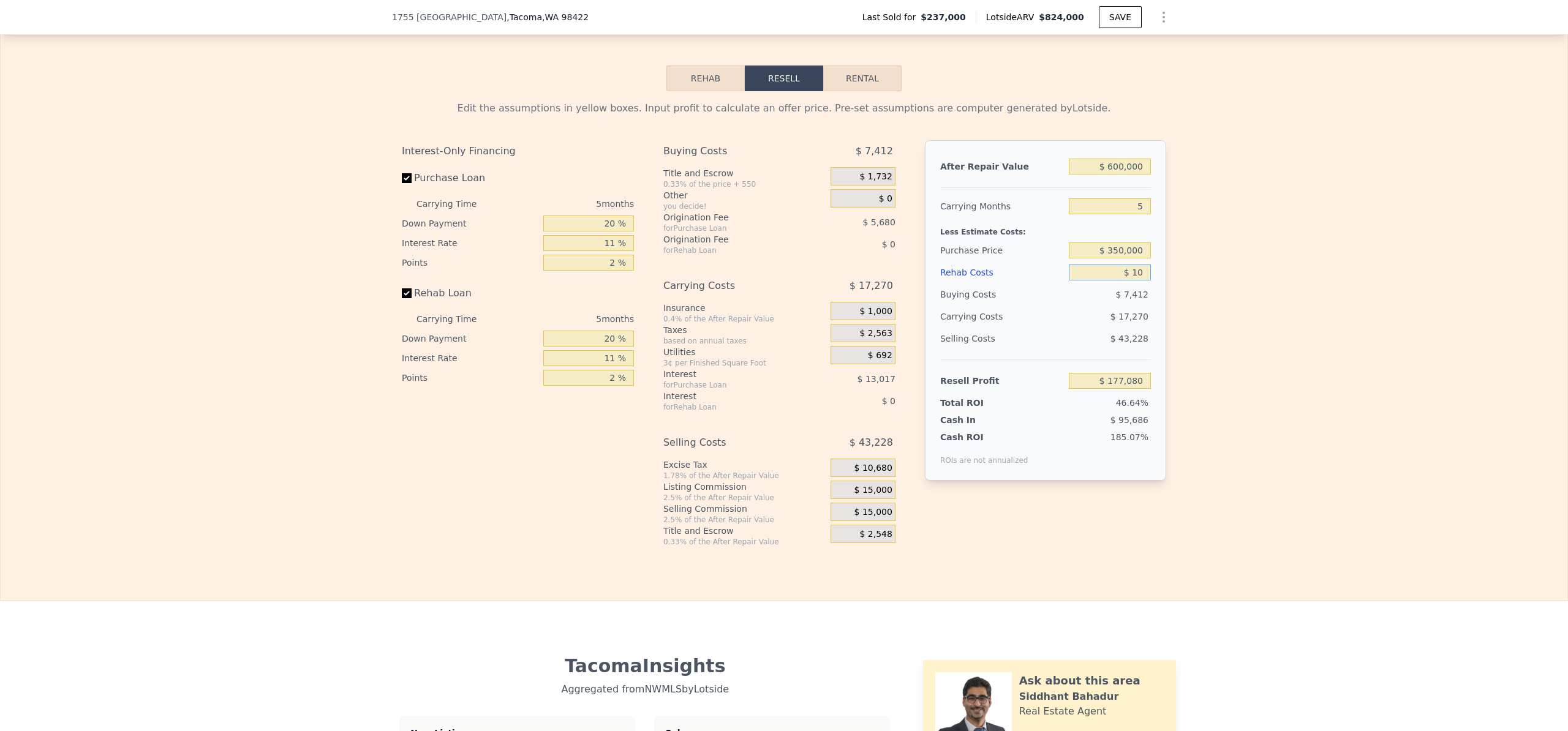
type input "$ 100"
type input "$ 176,983"
type input "$ 1,000"
type input "$ 176,039"
type input "$ 10,000"
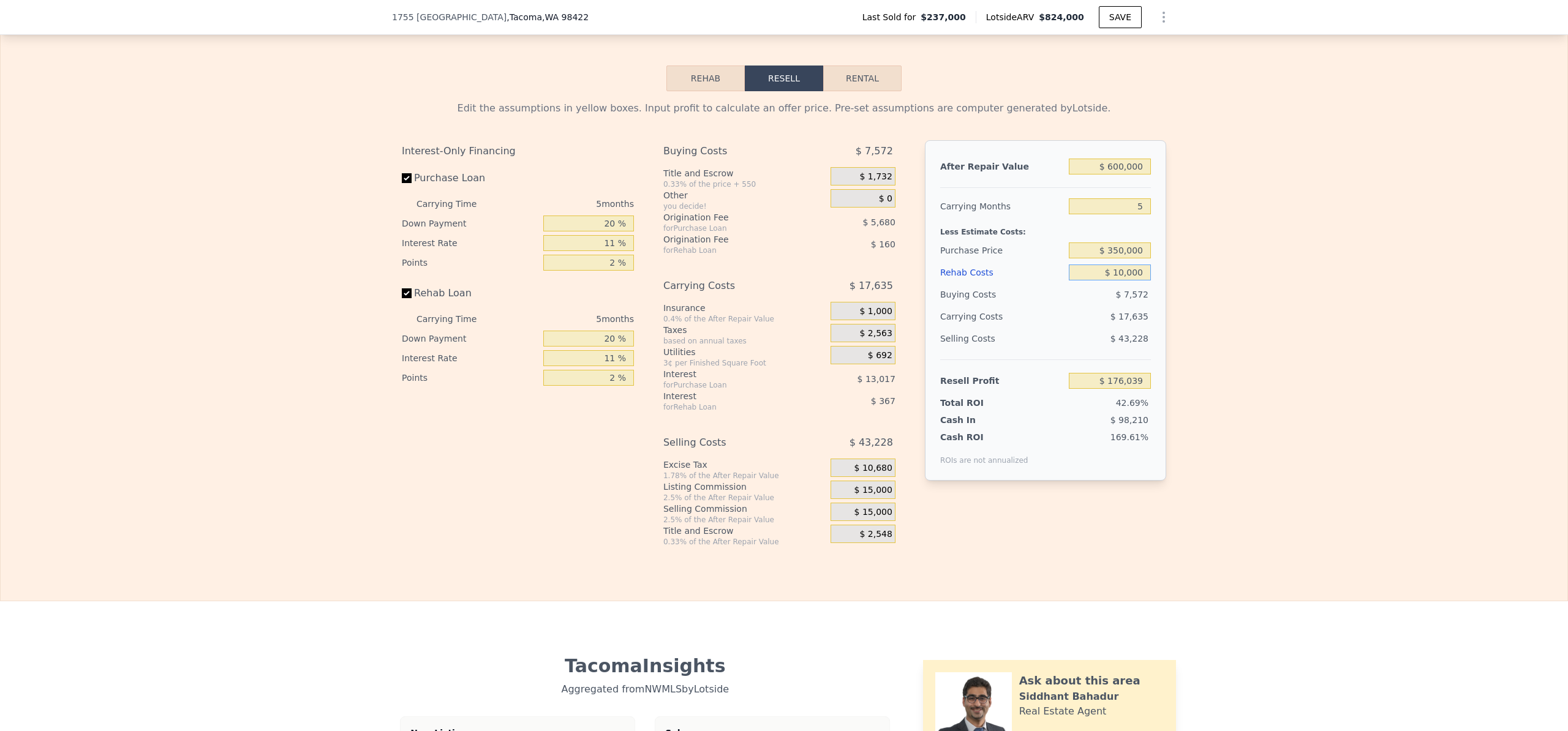
type input "$ 166,565"
type input "$ 100,000"
type input "$ 71,825"
type input "$ 100,000"
drag, startPoint x: 1115, startPoint y: 269, endPoint x: 1106, endPoint y: 270, distance: 9.1
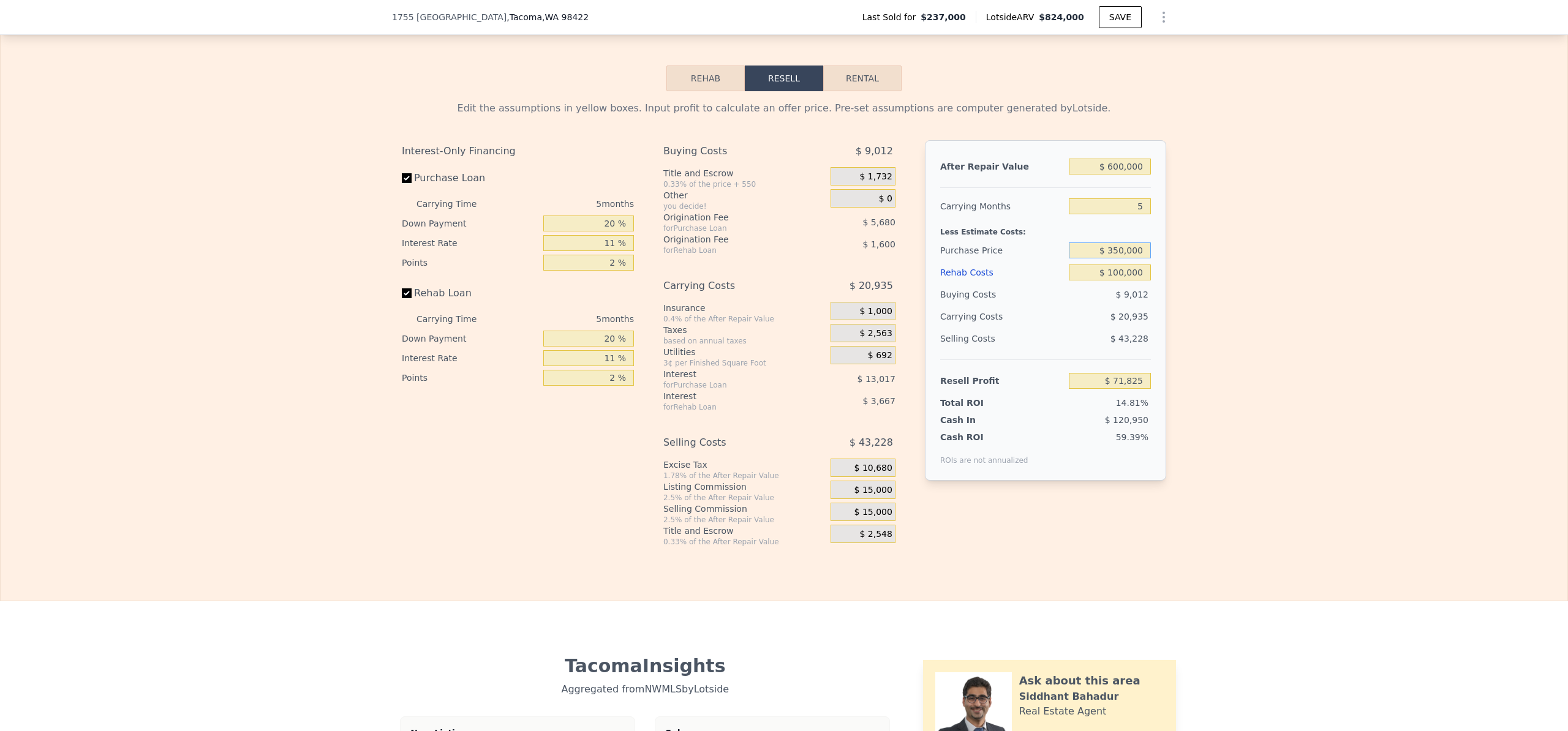
click at [1106, 258] on input "$ 350,000" at bounding box center [1110, 251] width 82 height 16
type input "$ 400,000"
type input "$ 24,305"
click at [1205, 353] on div "Edit the assumptions in yellow boxes. Input profit to calculate an offer price.…" at bounding box center [784, 319] width 1566 height 456
click at [1113, 174] on input "$ 600,000" at bounding box center [1110, 167] width 82 height 16
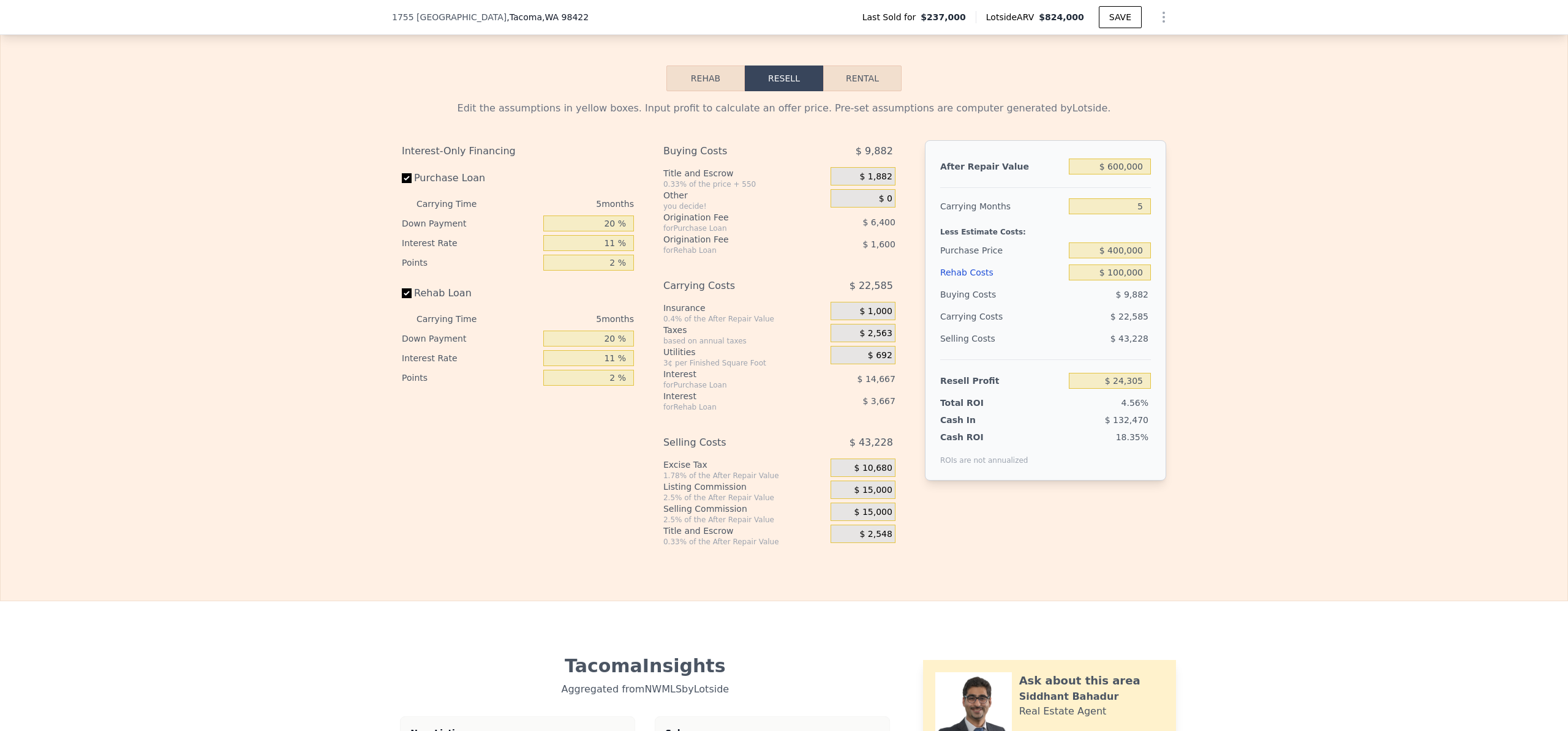
click at [1274, 264] on div "Edit the assumptions in yellow boxes. Input profit to calculate an offer price.…" at bounding box center [784, 319] width 1566 height 456
drag, startPoint x: 1114, startPoint y: 269, endPoint x: 1124, endPoint y: 260, distance: 13.5
click at [1106, 258] on input "$ 400,000" at bounding box center [1110, 251] width 82 height 16
type input "$ 350,000"
click at [1190, 333] on div "Edit the assumptions in yellow boxes. Input profit to calculate an offer price.…" at bounding box center [784, 319] width 1566 height 456
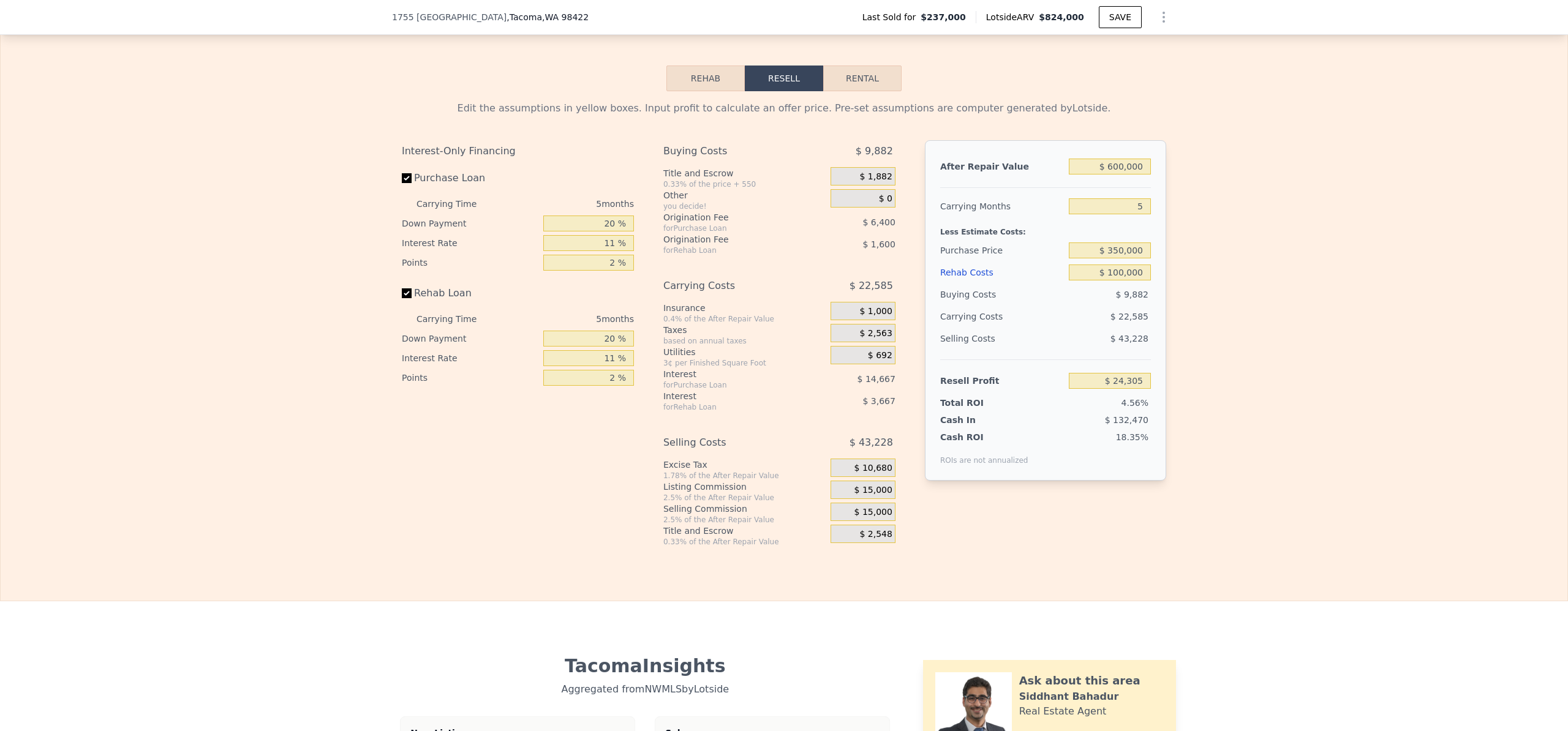
type input "$ 77,101"
